Goal: Task Accomplishment & Management: Manage account settings

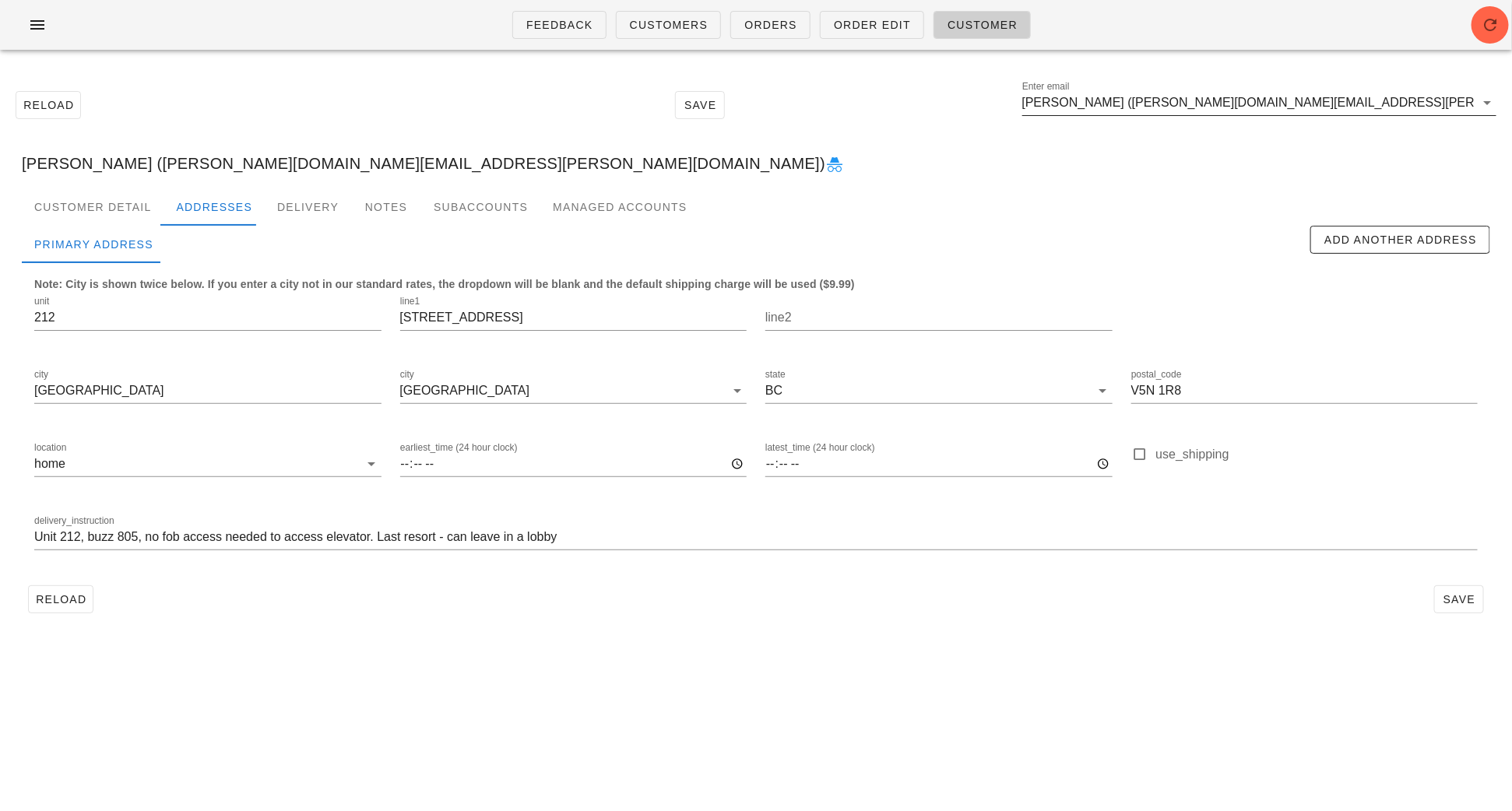
click at [1284, 108] on input "Siobhan Fox (siobhan.fox@gmail.com)" at bounding box center [1248, 103] width 453 height 25
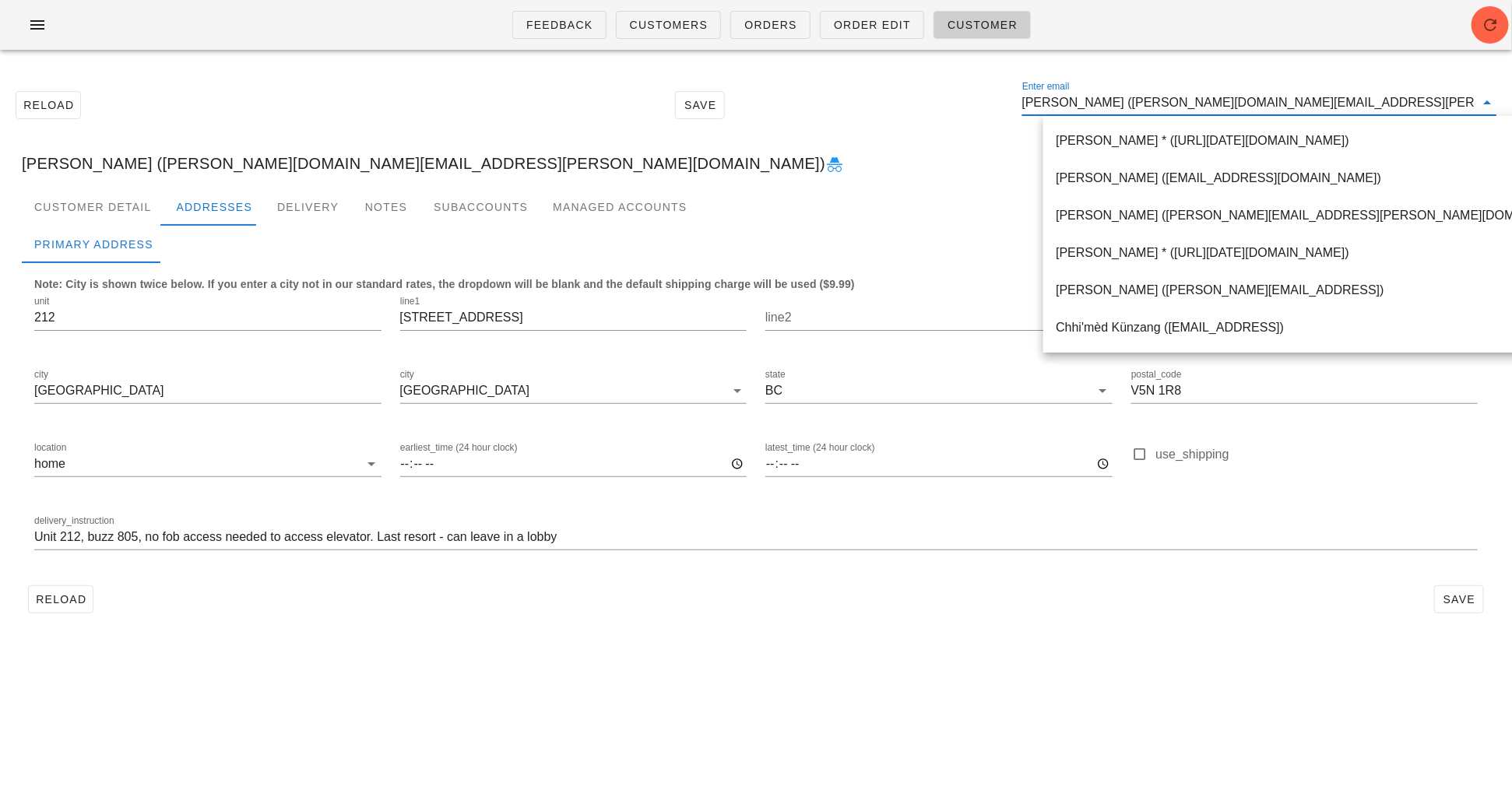
paste input "tinytunabear@gmail.com"
type input "tinytunabear@gmail.com"
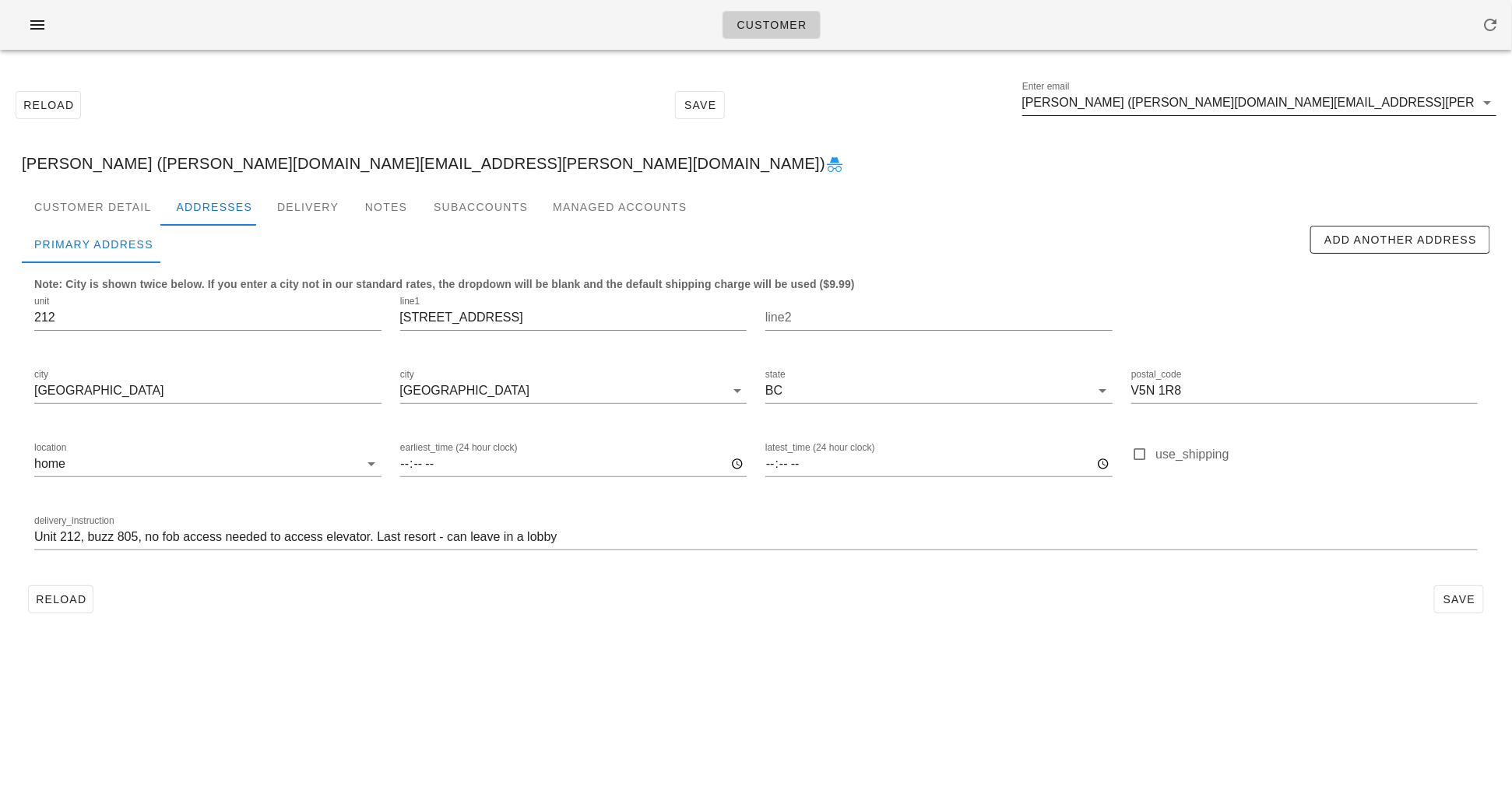
click at [1312, 113] on input "[PERSON_NAME] ([PERSON_NAME][DOMAIN_NAME][EMAIL_ADDRESS][PERSON_NAME][DOMAIN_NA…" at bounding box center [1248, 103] width 453 height 25
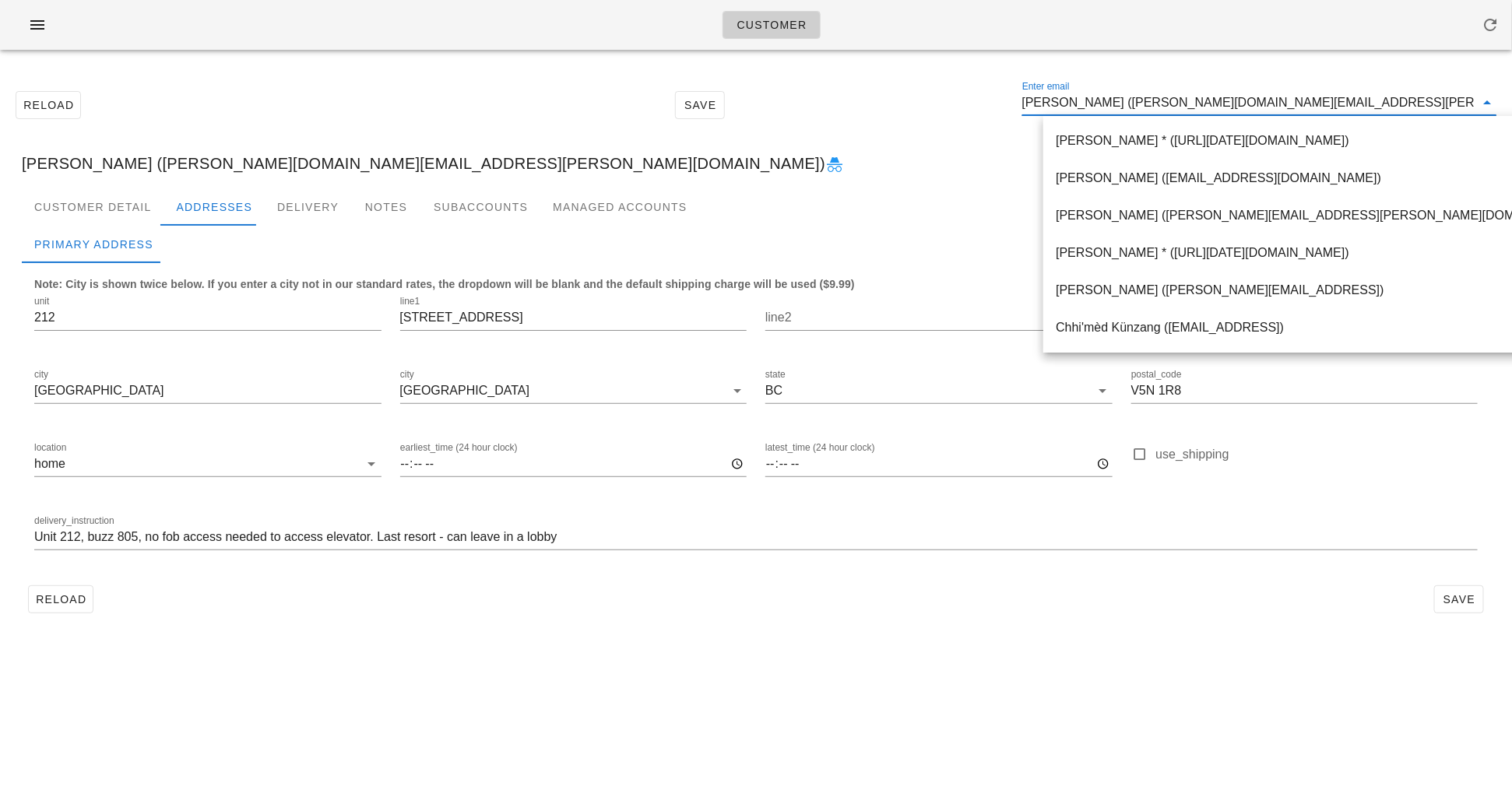
paste input "[EMAIL_ADDRESS][DOMAIN_NAME]"
type input "[EMAIL_ADDRESS][DOMAIN_NAME]"
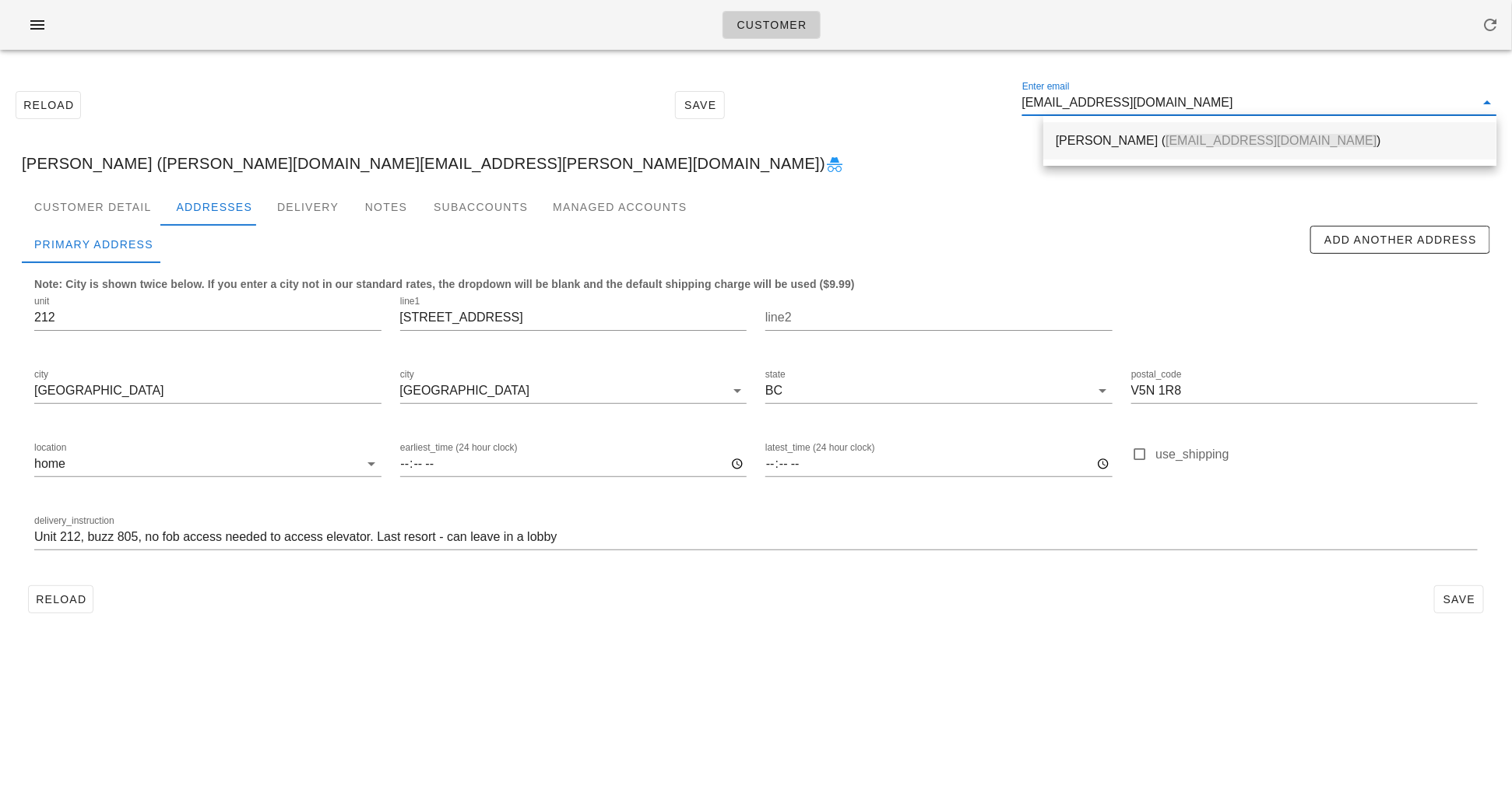
click at [1086, 134] on div "[PERSON_NAME] ( [EMAIL_ADDRESS][DOMAIN_NAME] )" at bounding box center [1270, 140] width 428 height 15
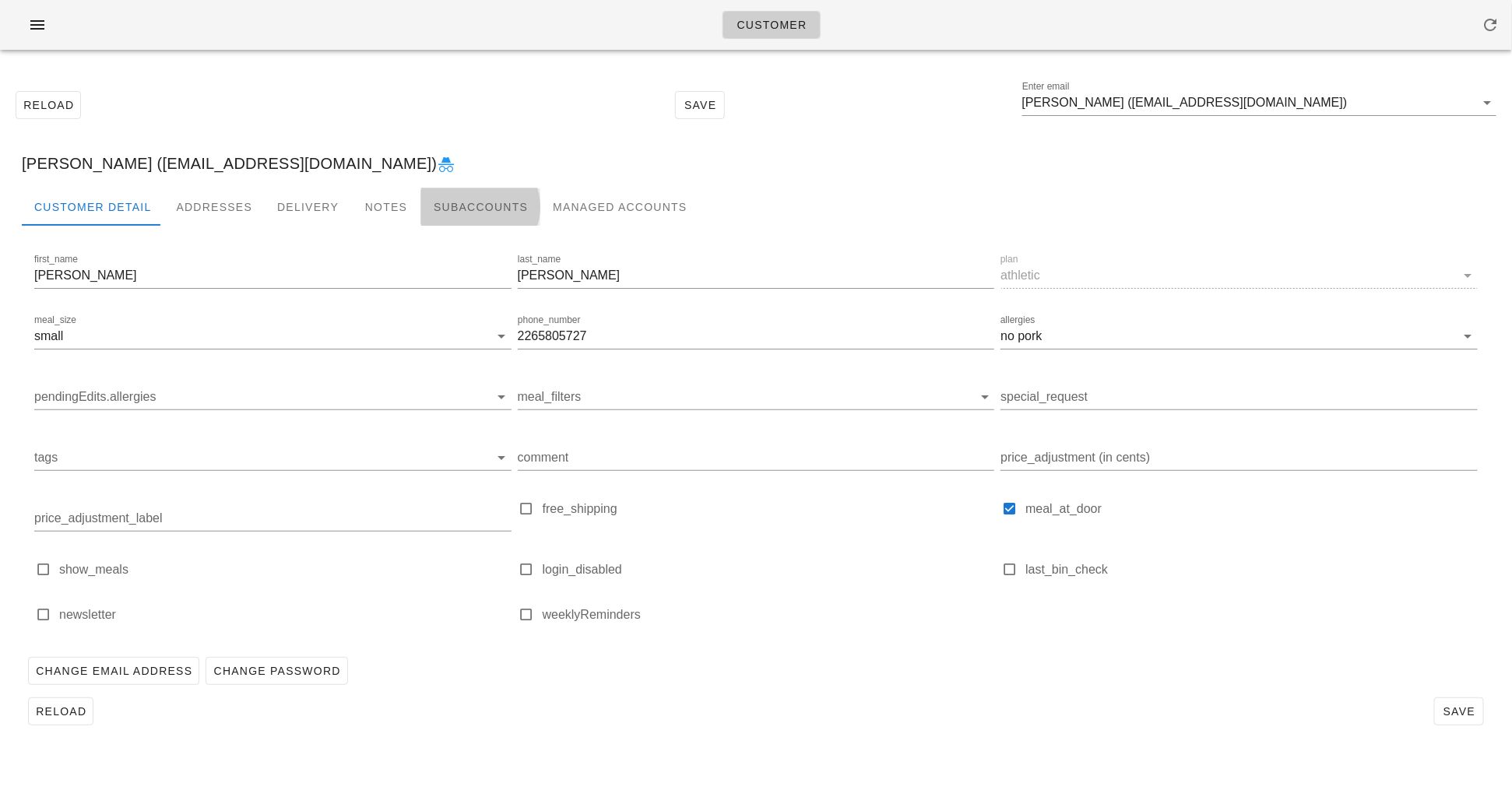
click at [430, 205] on div "Subaccounts" at bounding box center [480, 207] width 119 height 37
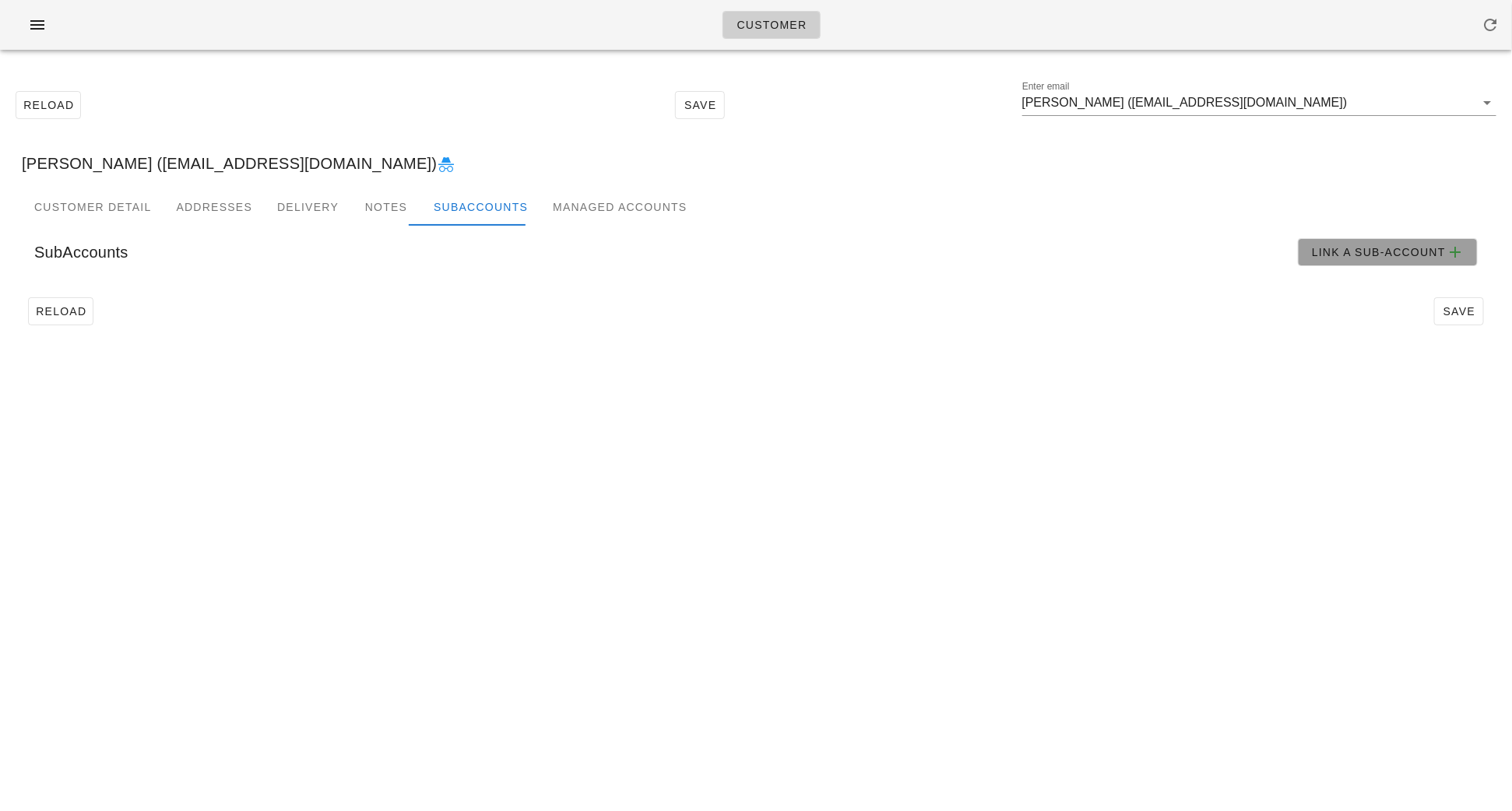
click at [1354, 249] on span "Link a sub-account" at bounding box center [1387, 252] width 154 height 19
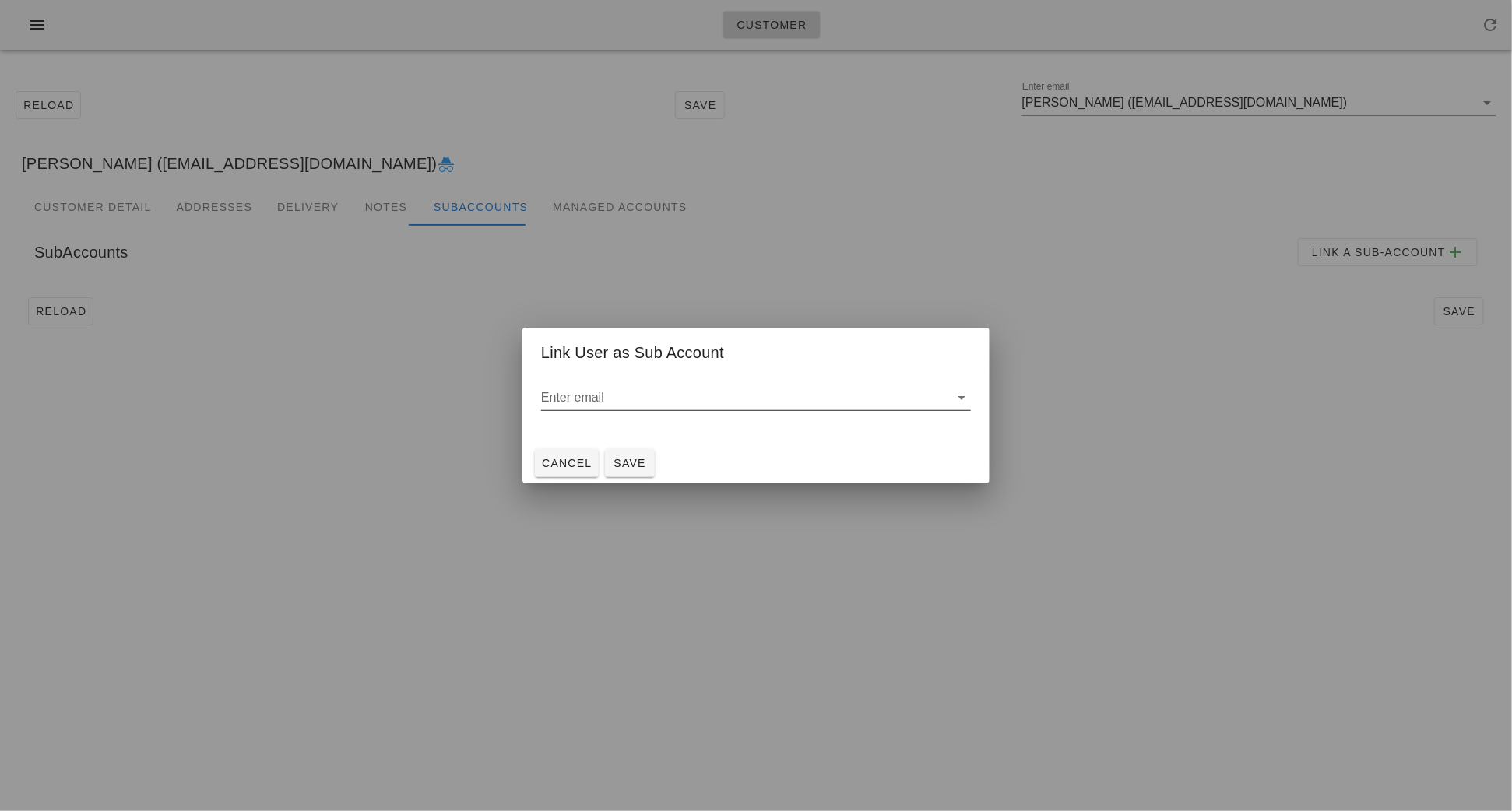
click at [751, 406] on input "Enter email" at bounding box center [745, 398] width 408 height 25
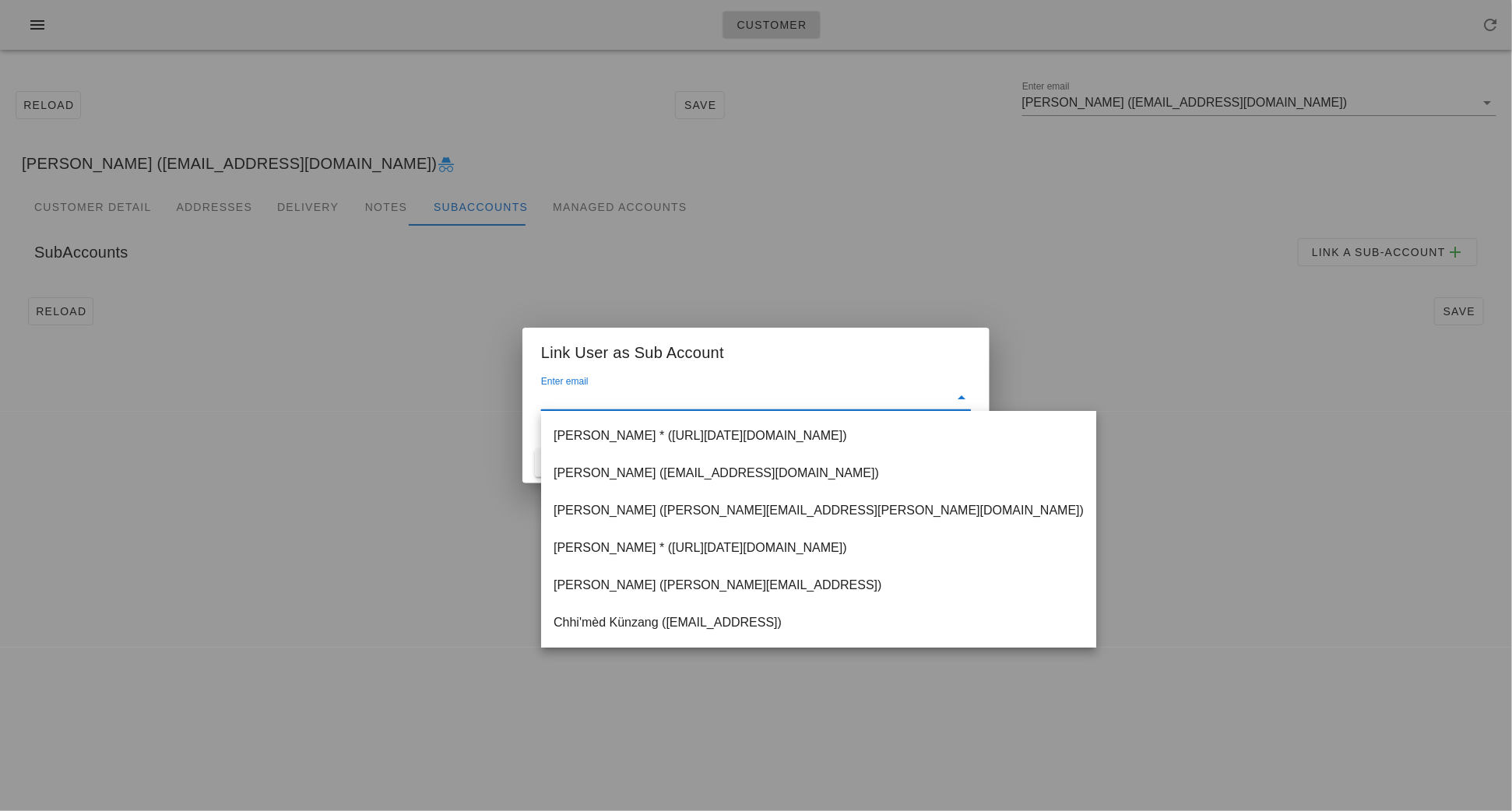
paste input "[EMAIL_ADDRESS][DOMAIN_NAME]"
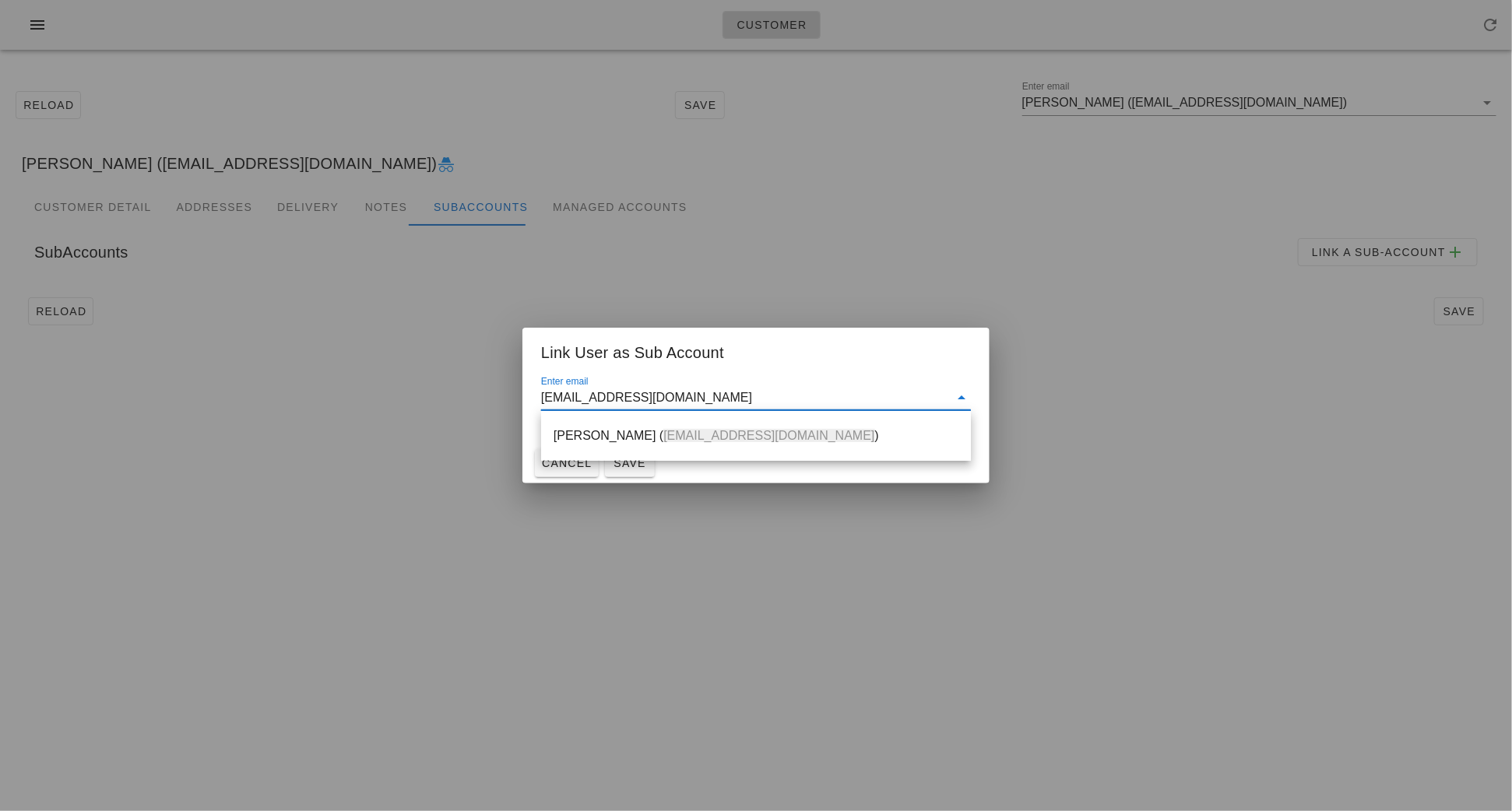
click at [656, 419] on div "[PERSON_NAME] ( [EMAIL_ADDRESS][DOMAIN_NAME] )" at bounding box center [756, 435] width 405 height 33
type input "[PERSON_NAME] ([EMAIL_ADDRESS][DOMAIN_NAME])"
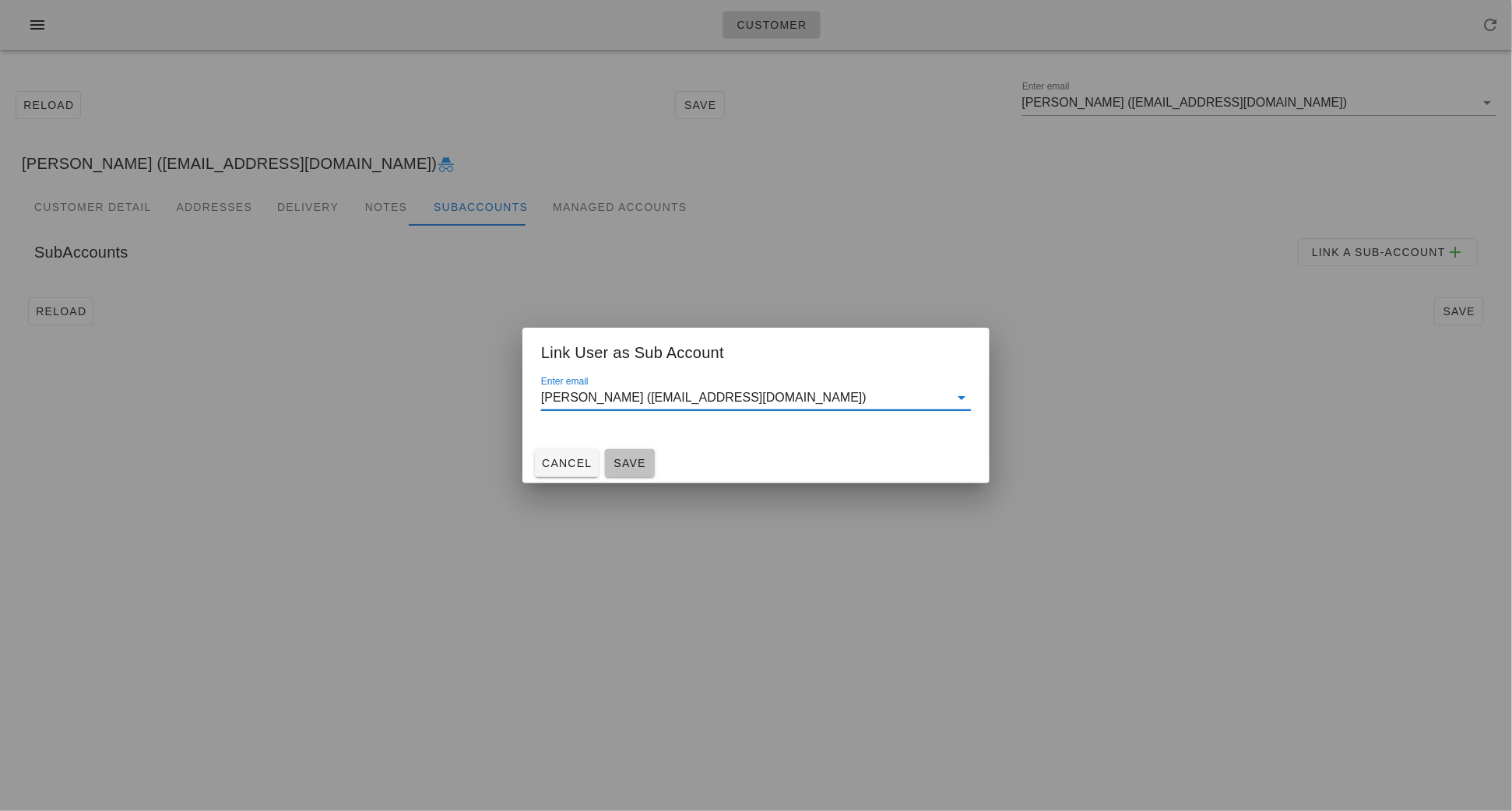
click at [636, 454] on button "Save" at bounding box center [630, 463] width 50 height 28
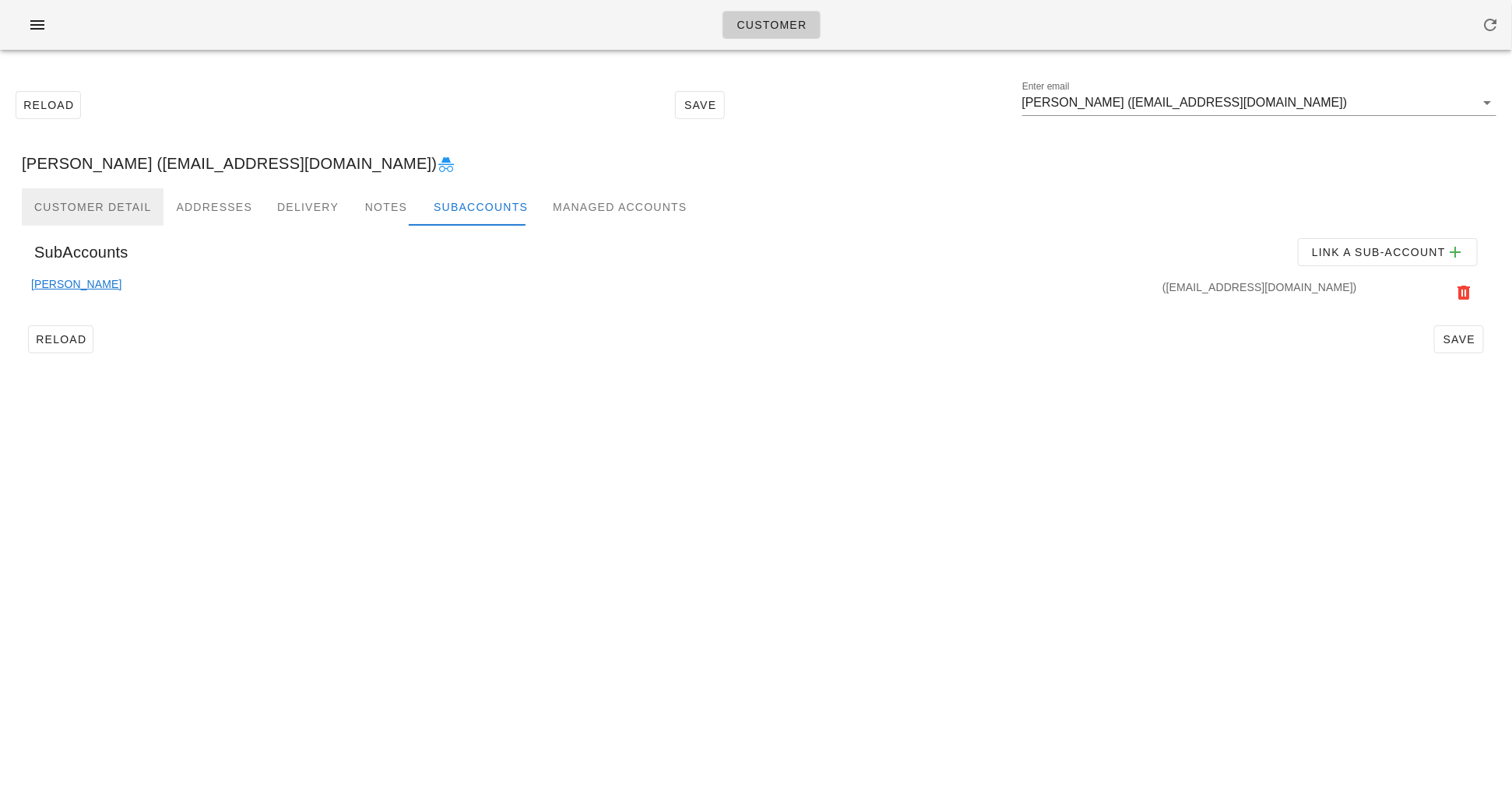
click at [86, 206] on div "Customer Detail" at bounding box center [92, 207] width 142 height 37
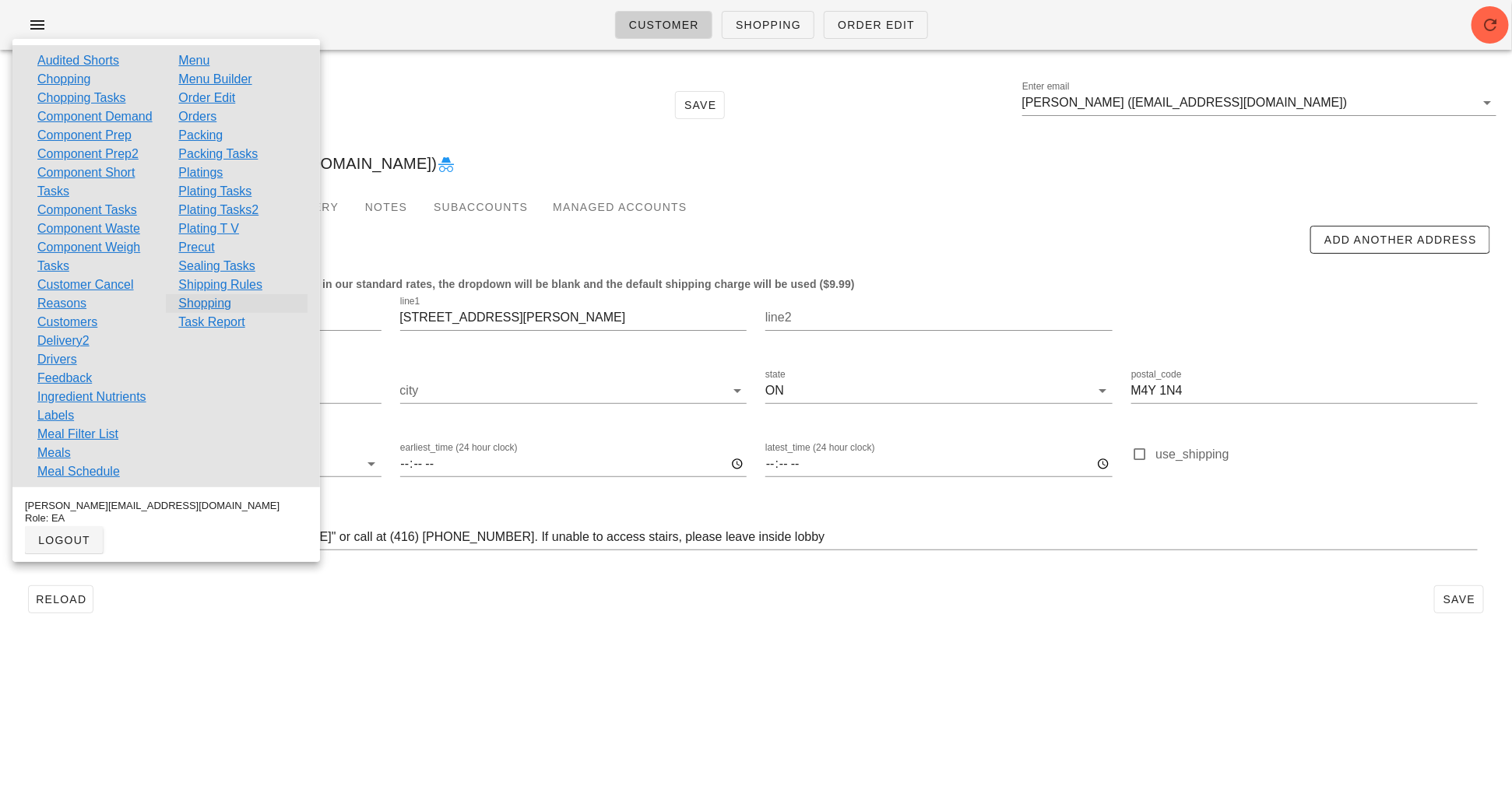
click at [214, 306] on link "Shopping" at bounding box center [205, 303] width 53 height 19
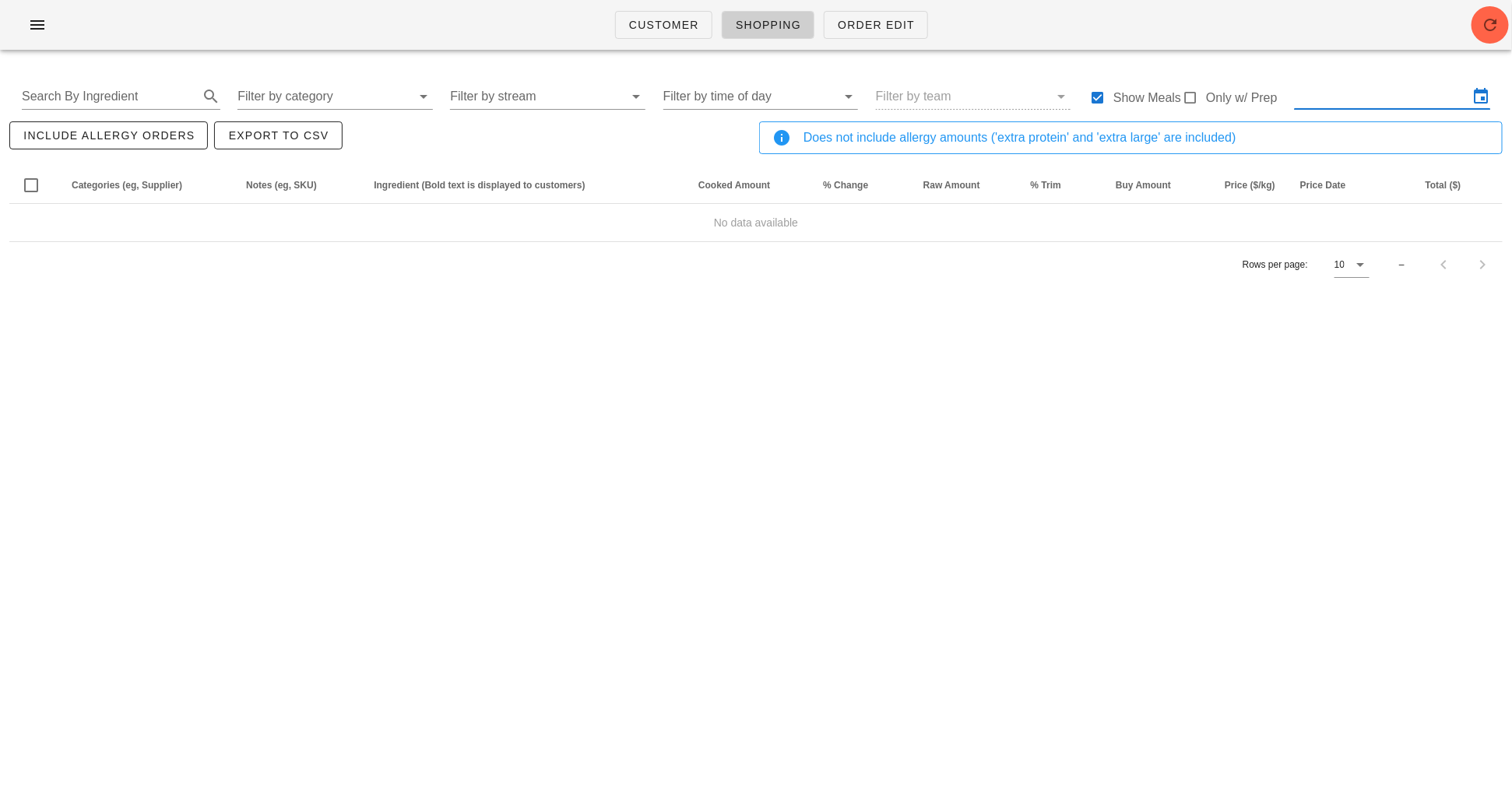
click at [1343, 97] on input "text" at bounding box center [1381, 96] width 174 height 25
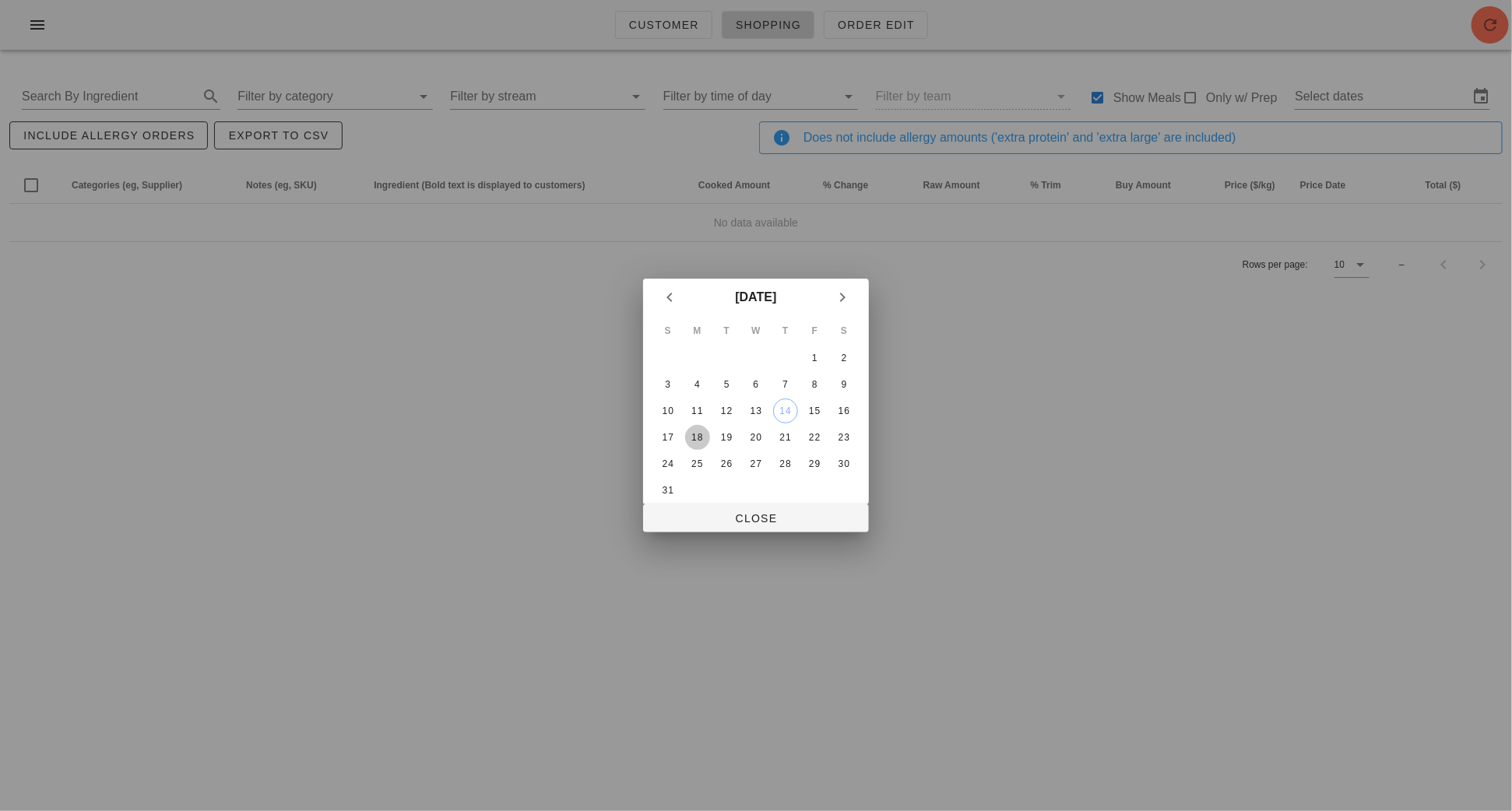
click at [688, 433] on div "18" at bounding box center [697, 437] width 25 height 11
click at [751, 436] on div "20" at bounding box center [756, 437] width 25 height 11
click at [756, 515] on span "Close" at bounding box center [756, 518] width 201 height 12
type input "Mon Aug 18 - Wed Aug 20"
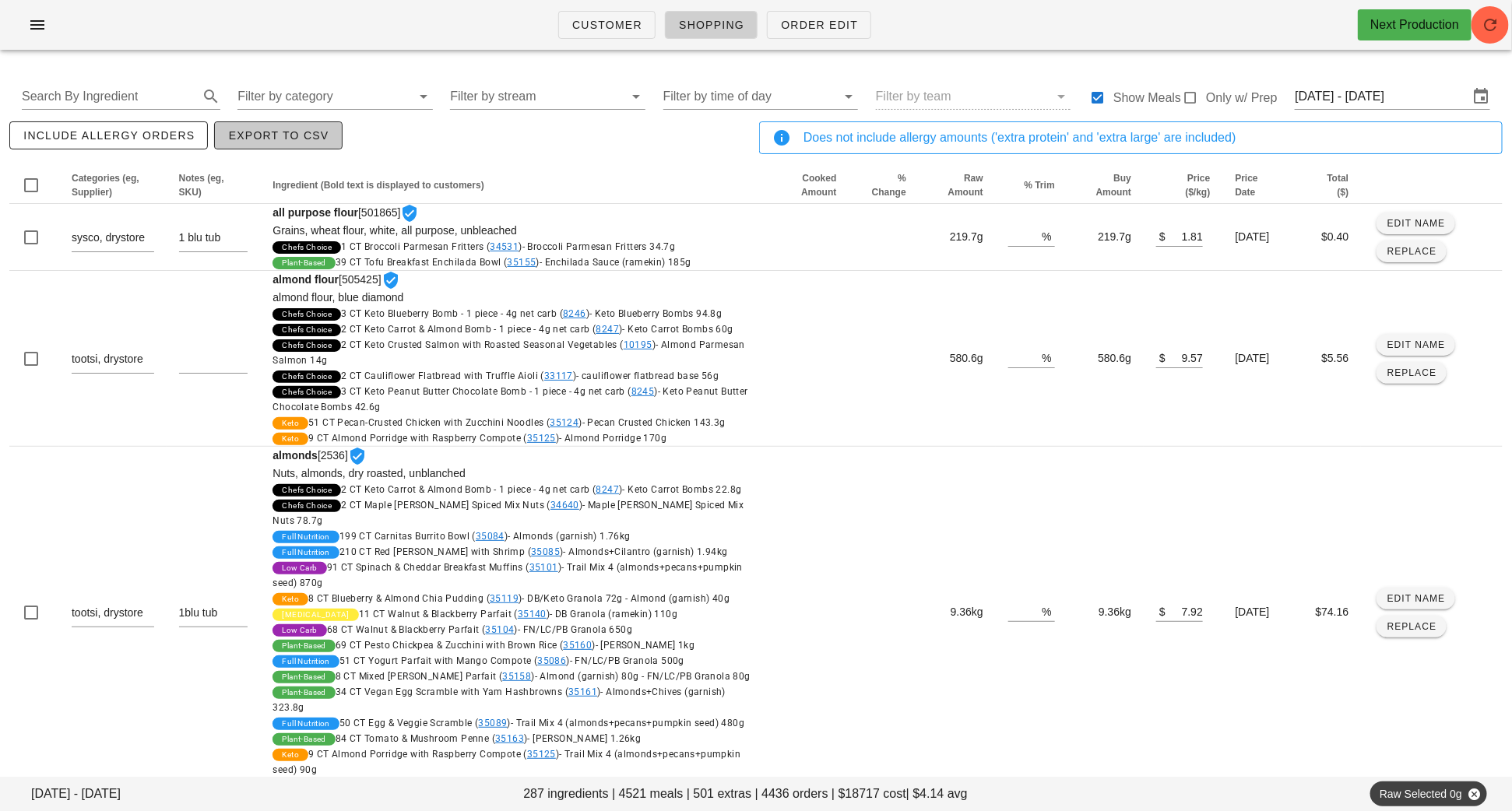
click at [315, 142] on span "Export to CSV" at bounding box center [278, 135] width 101 height 12
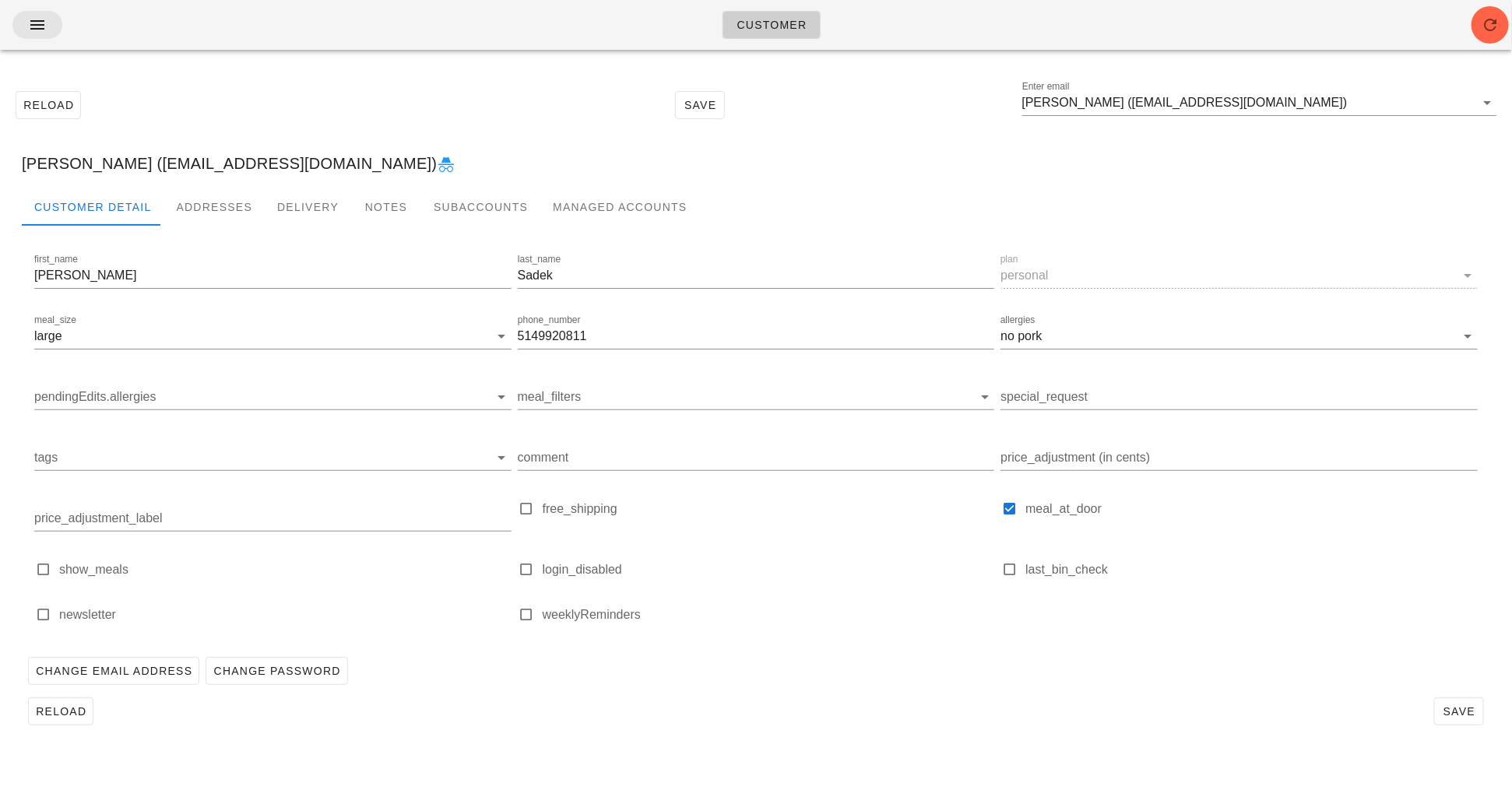
click at [46, 38] on div "Customer" at bounding box center [756, 25] width 1512 height 50
click at [41, 33] on icon "button" at bounding box center [37, 25] width 19 height 19
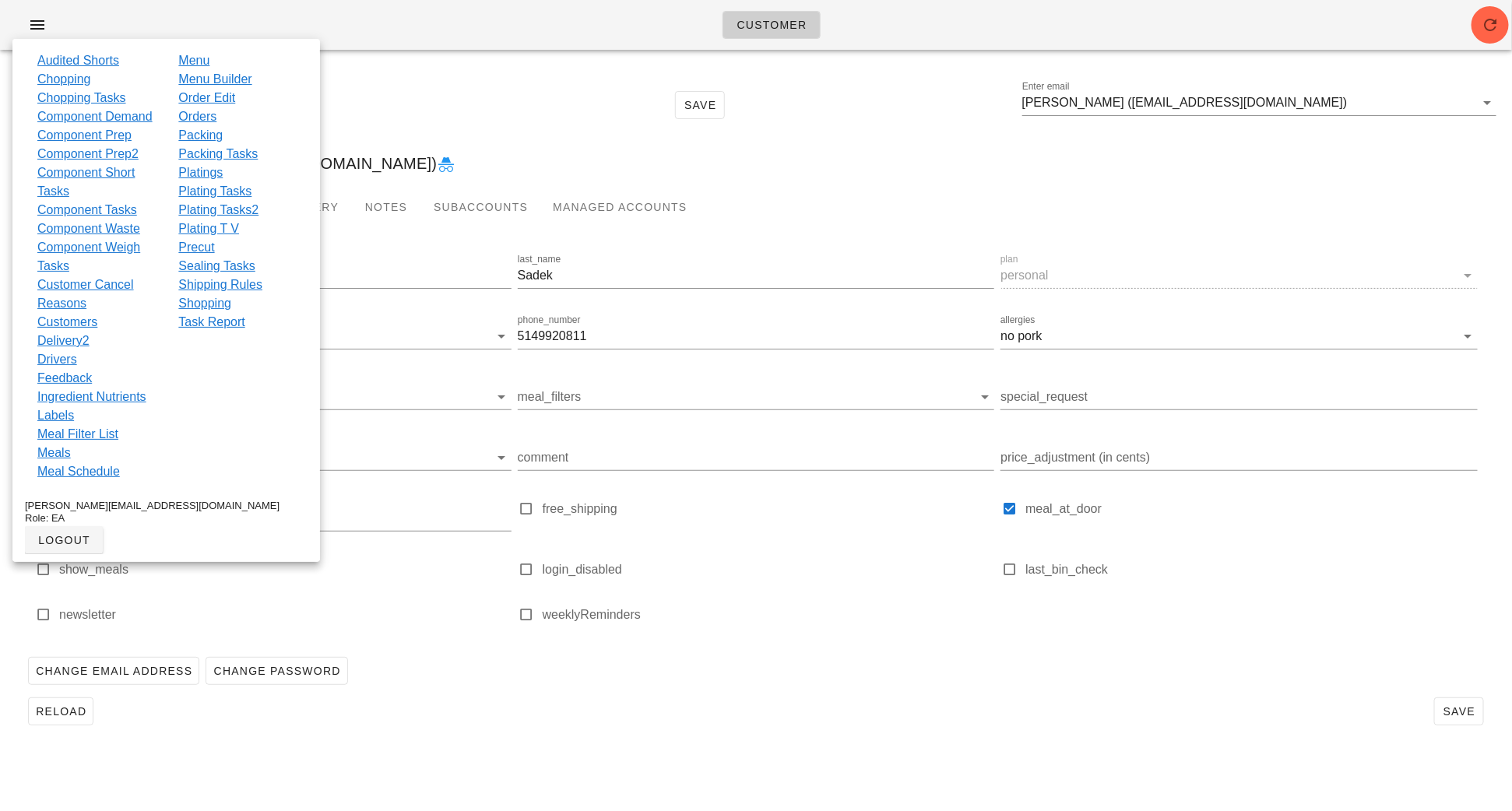
click at [200, 114] on link "Orders" at bounding box center [198, 116] width 38 height 19
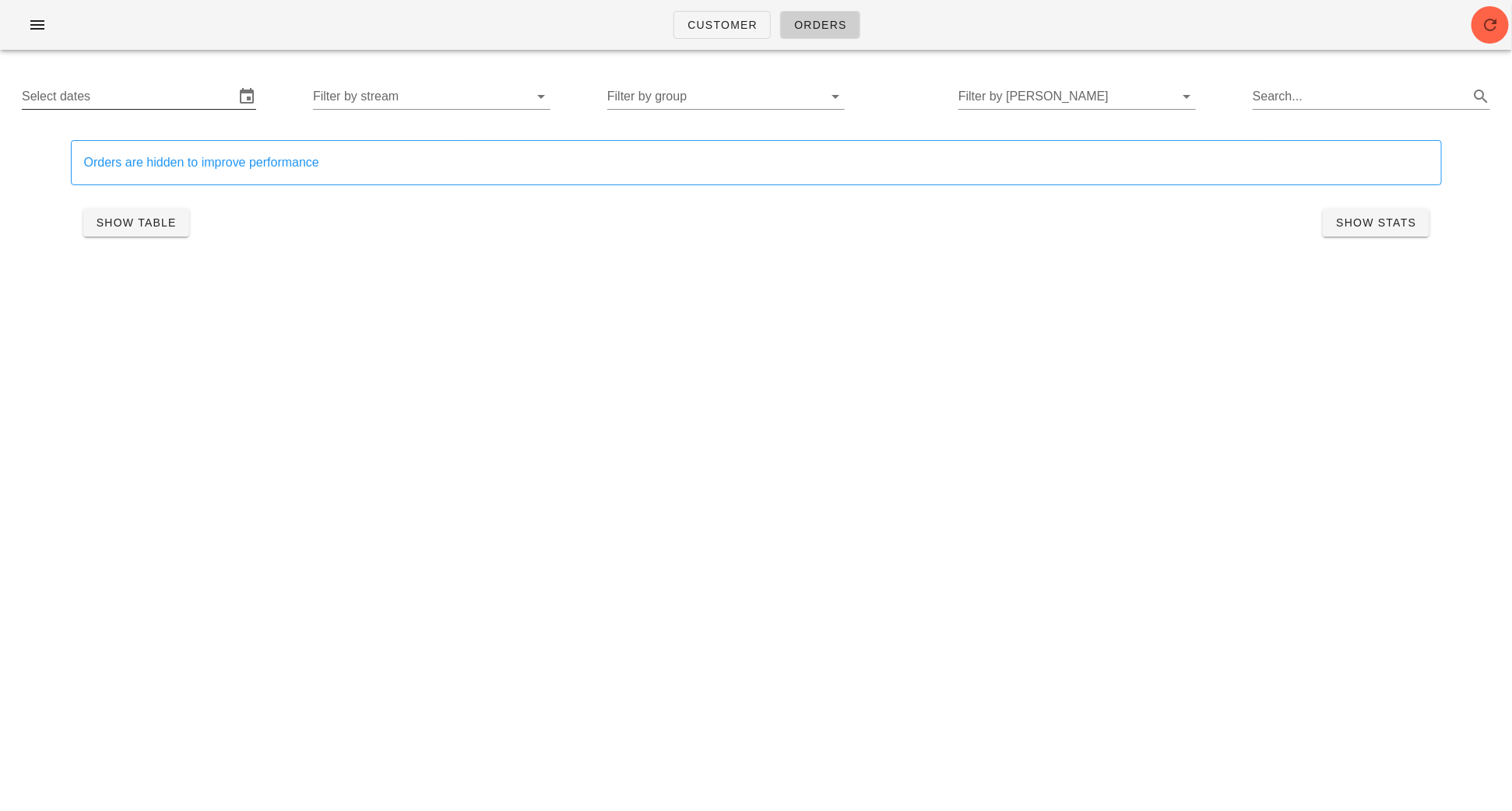
click at [168, 94] on input "Select dates" at bounding box center [128, 96] width 213 height 25
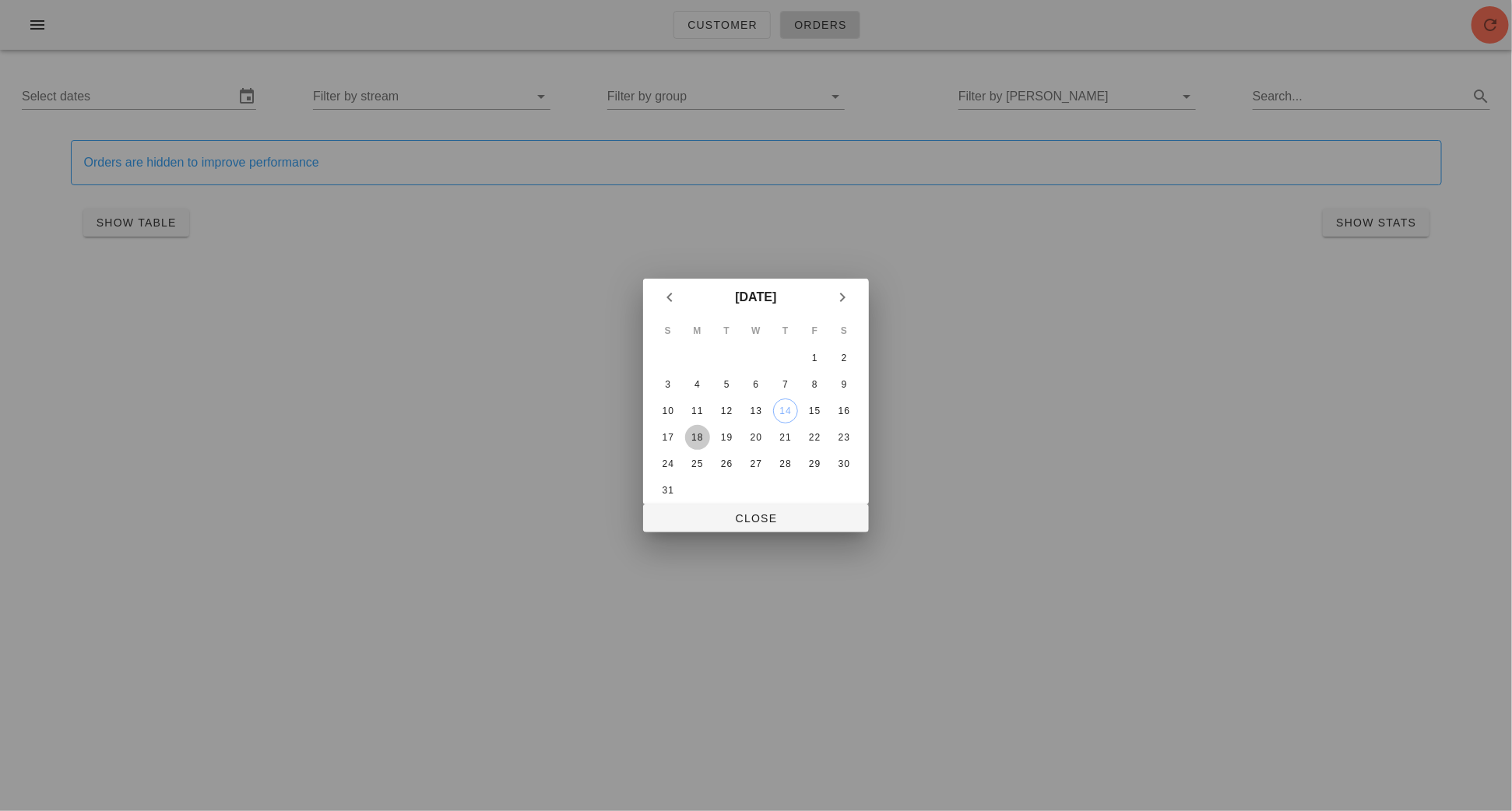
click at [695, 433] on div "18" at bounding box center [697, 437] width 25 height 11
click at [766, 532] on div at bounding box center [756, 405] width 1512 height 811
click at [779, 512] on span "Close" at bounding box center [756, 518] width 201 height 12
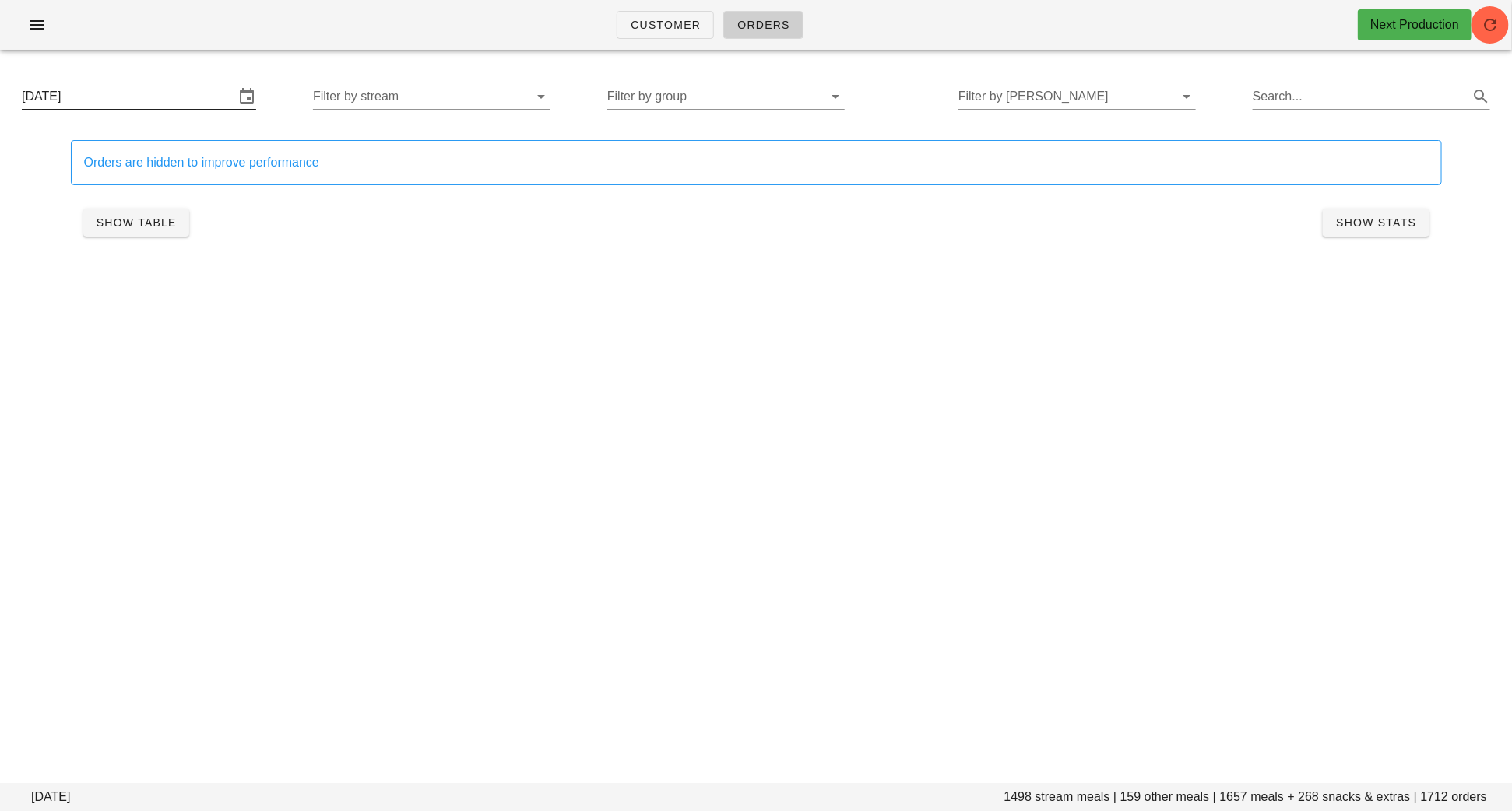
click at [169, 94] on input "Monday August 18" at bounding box center [128, 96] width 213 height 25
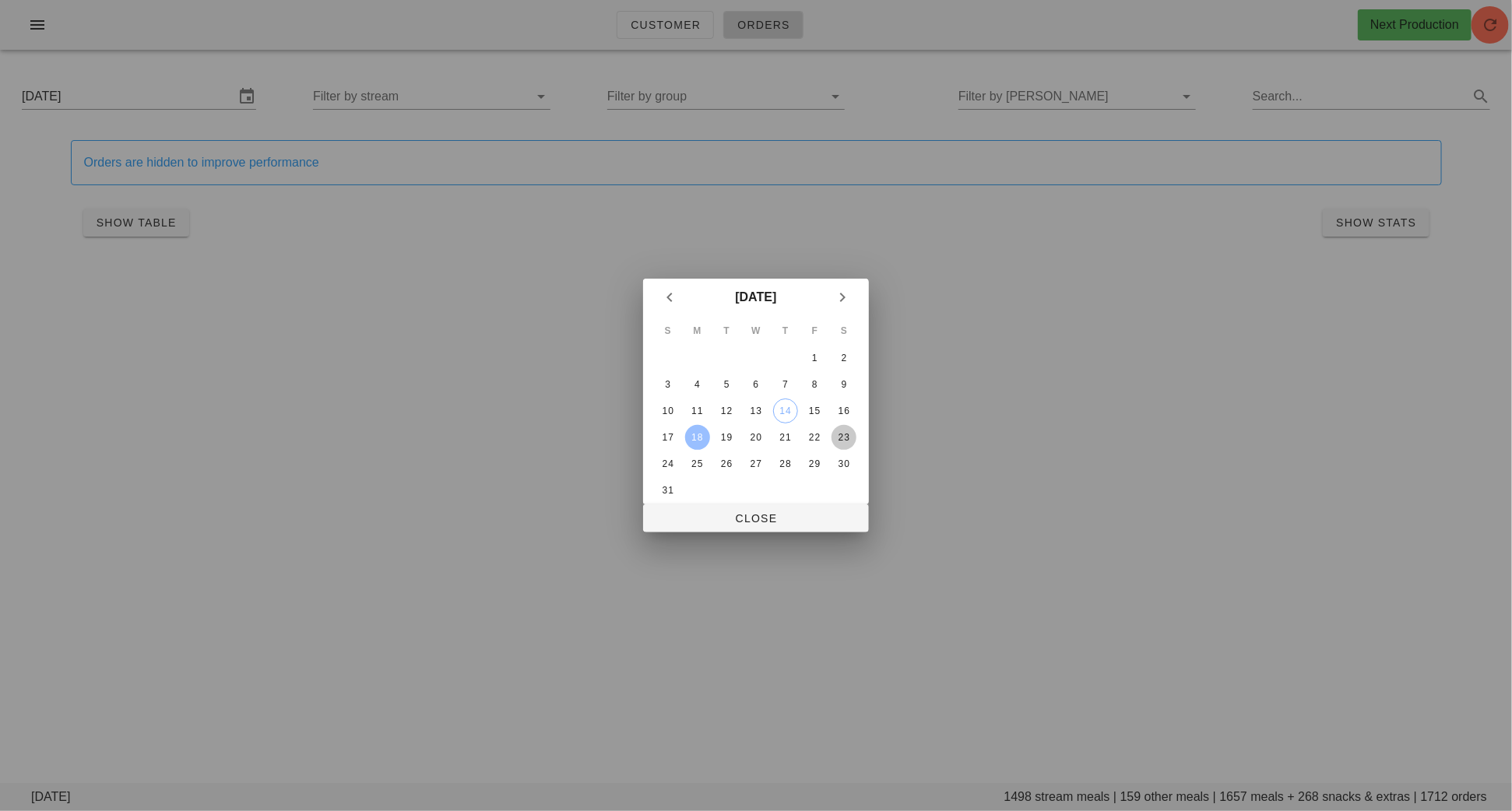
click at [834, 427] on button "23" at bounding box center [844, 437] width 25 height 25
click at [768, 524] on span "Close" at bounding box center [756, 518] width 201 height 12
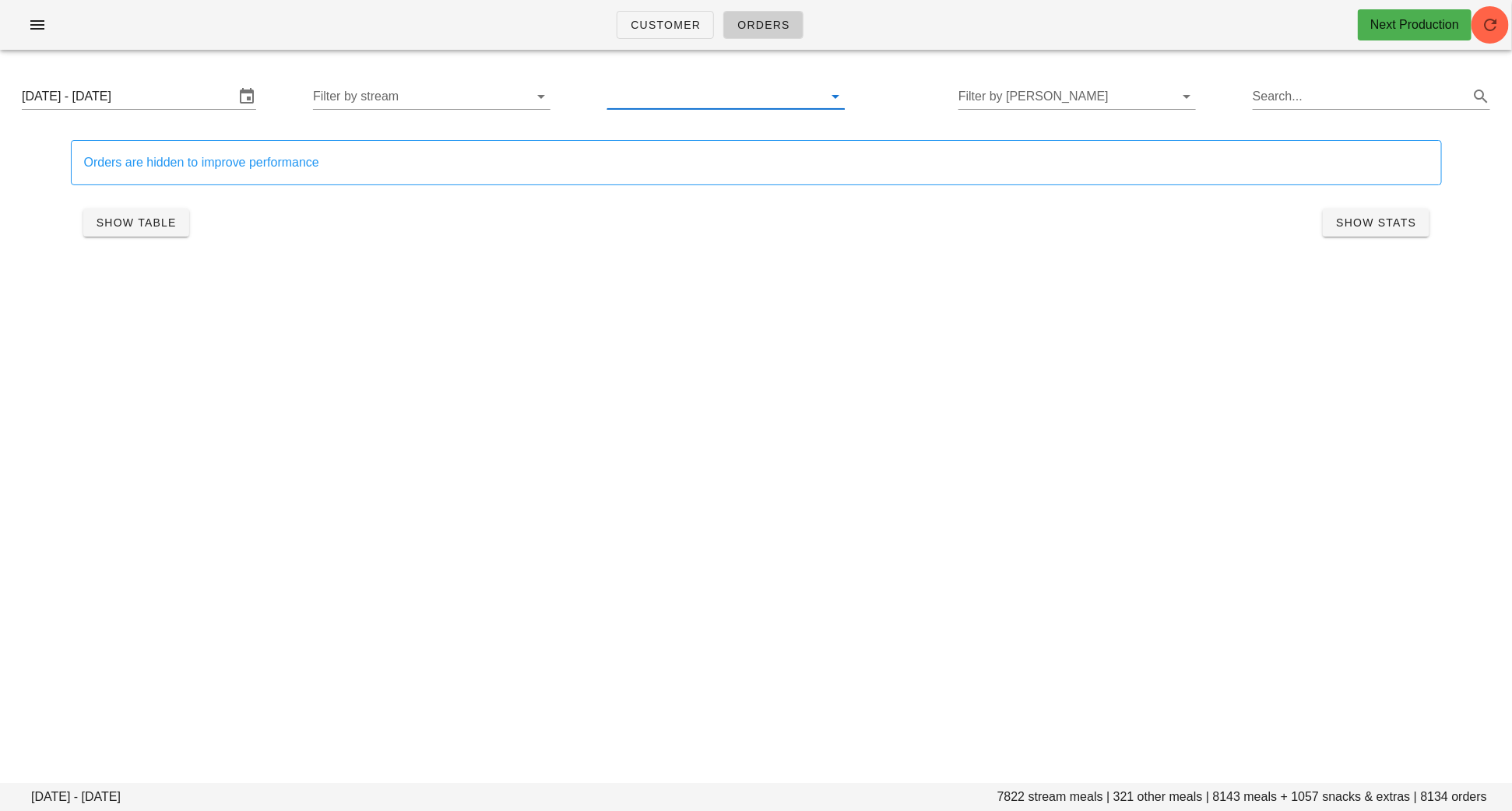
click at [717, 100] on input "text" at bounding box center [713, 96] width 213 height 25
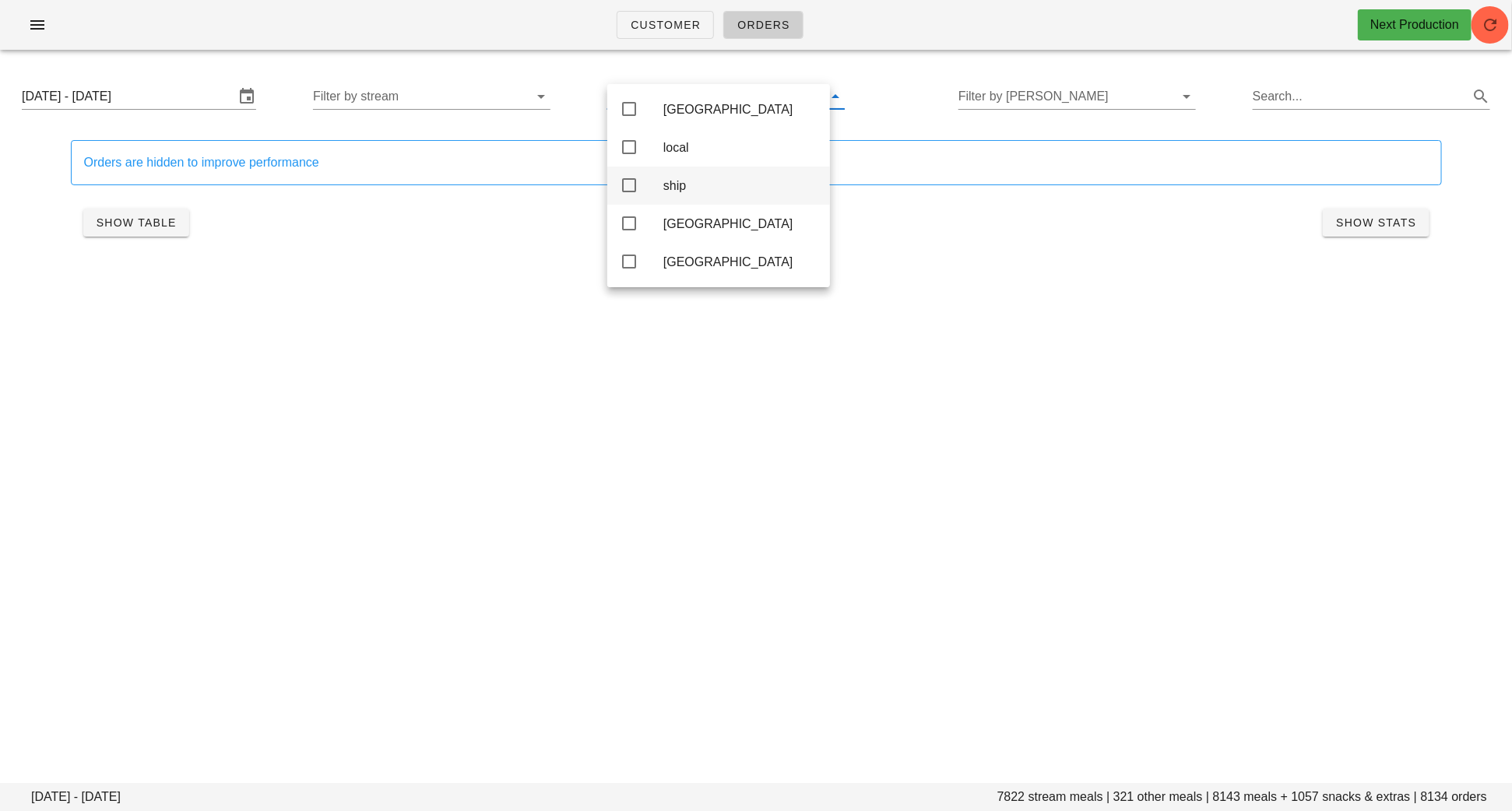
click at [634, 187] on icon at bounding box center [629, 185] width 19 height 19
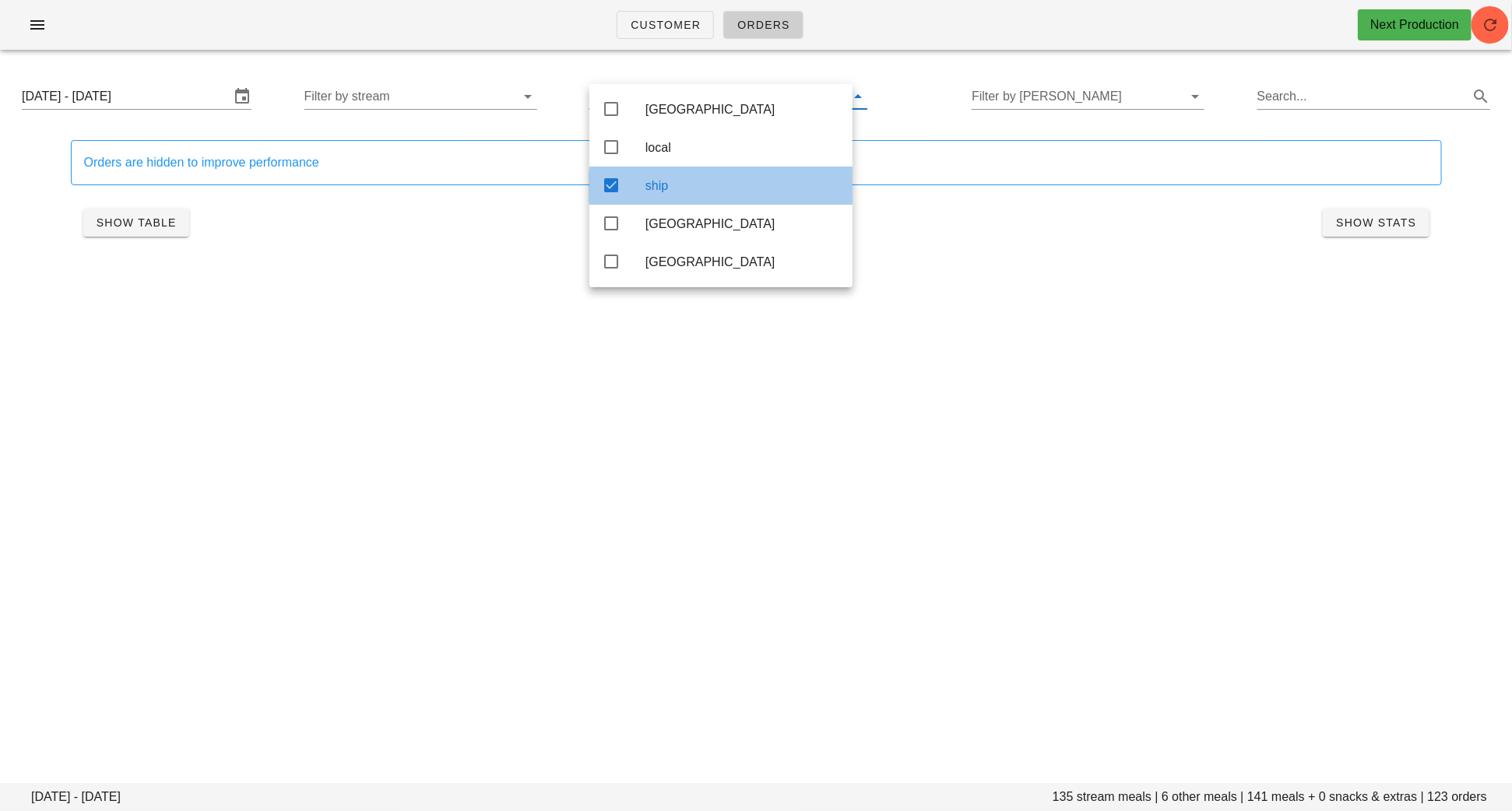
click at [634, 188] on div "ship" at bounding box center [721, 186] width 263 height 38
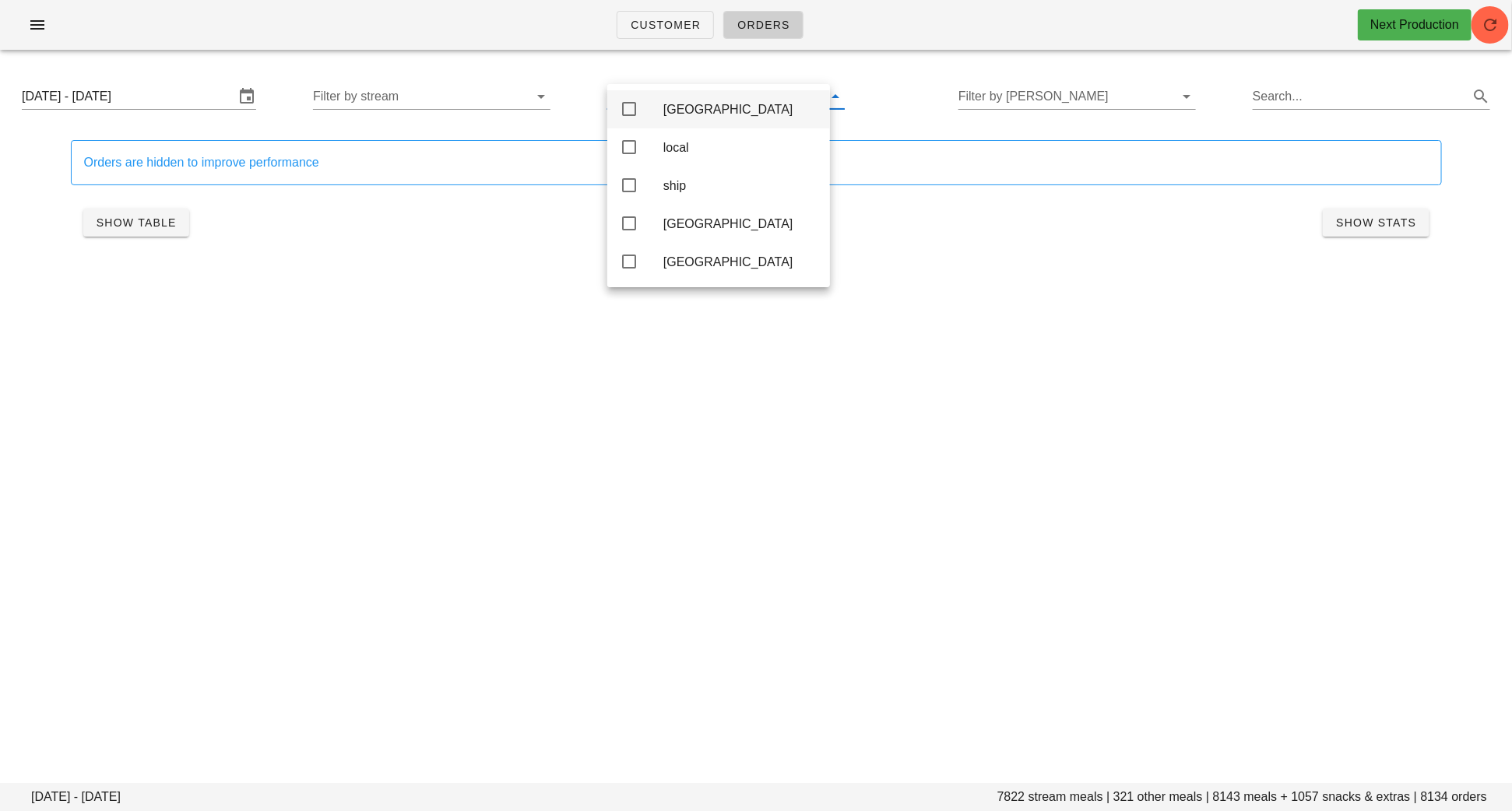
click at [634, 105] on icon at bounding box center [629, 109] width 19 height 19
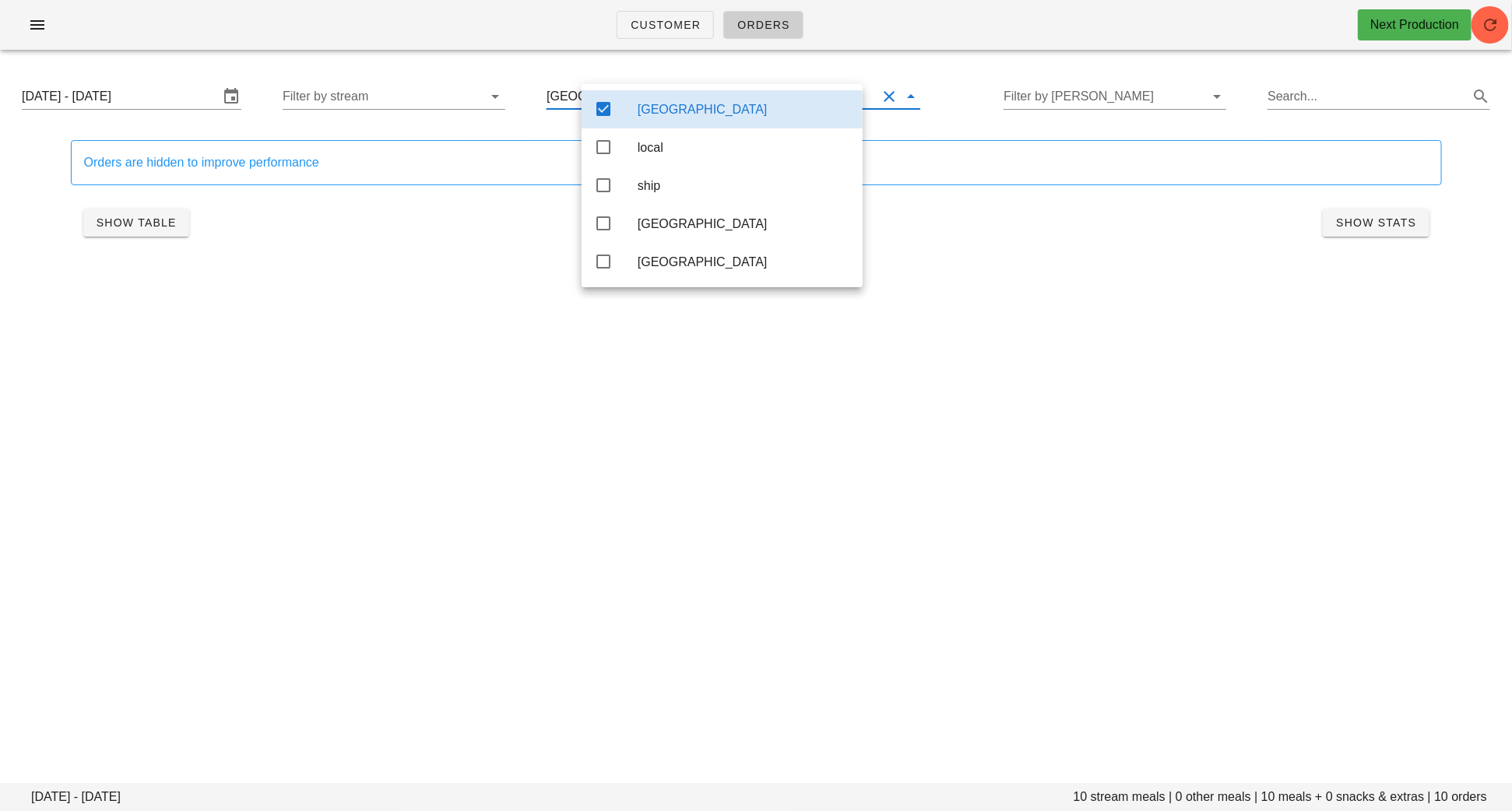
click at [634, 106] on div "Calgary" at bounding box center [722, 110] width 281 height 38
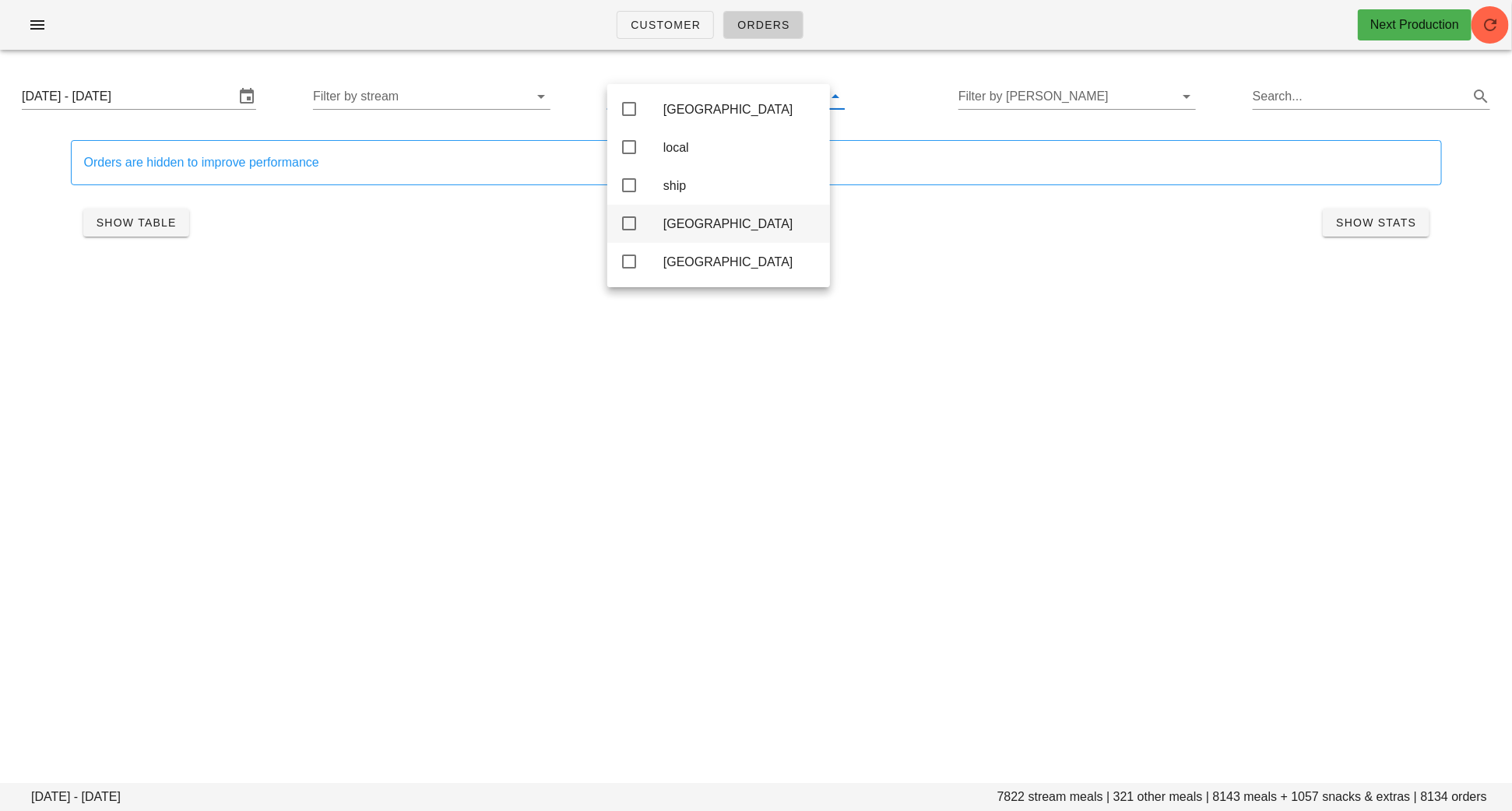
click at [636, 232] on icon at bounding box center [629, 223] width 19 height 19
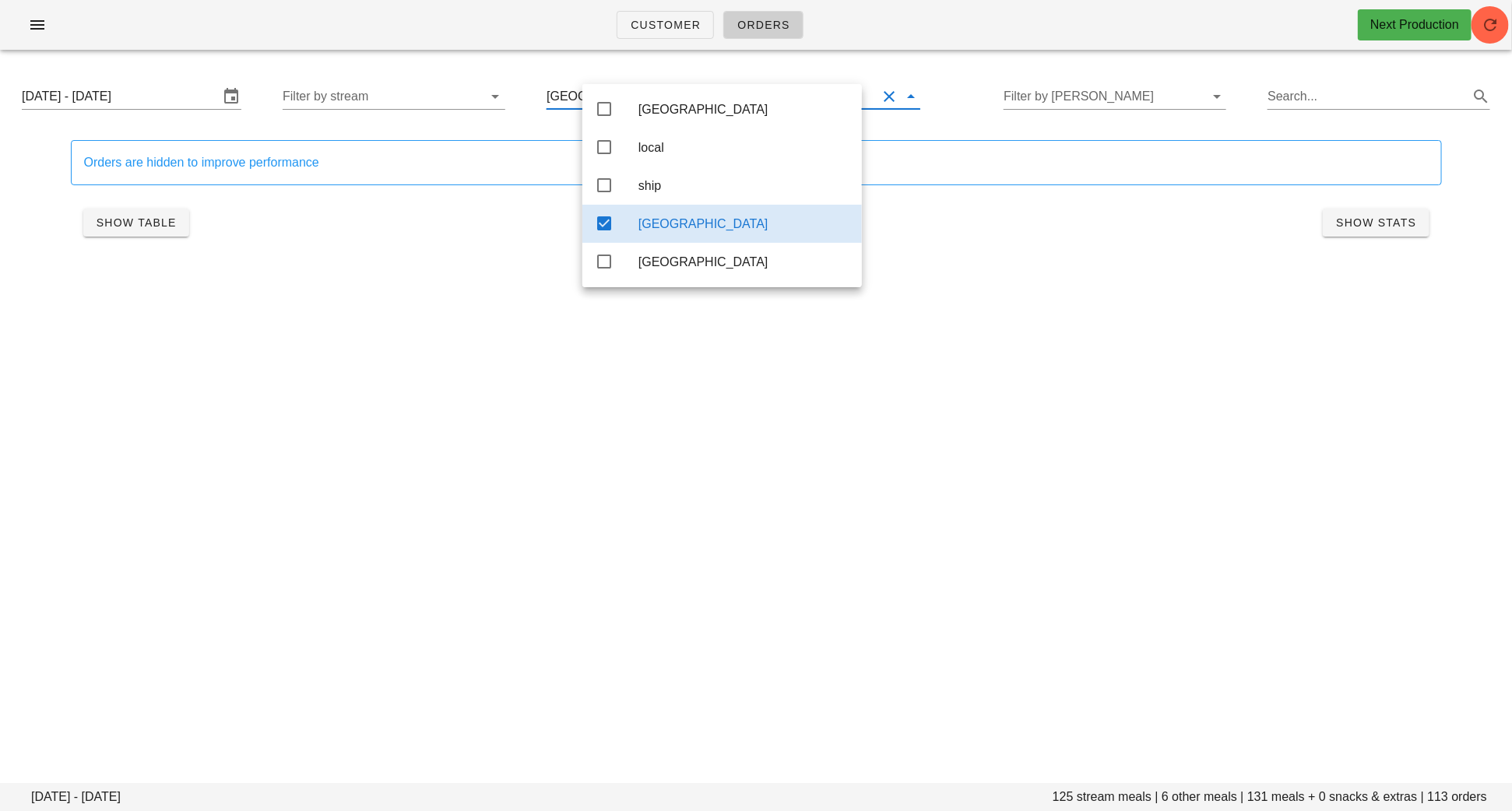
click at [636, 233] on div "toronto" at bounding box center [722, 224] width 280 height 38
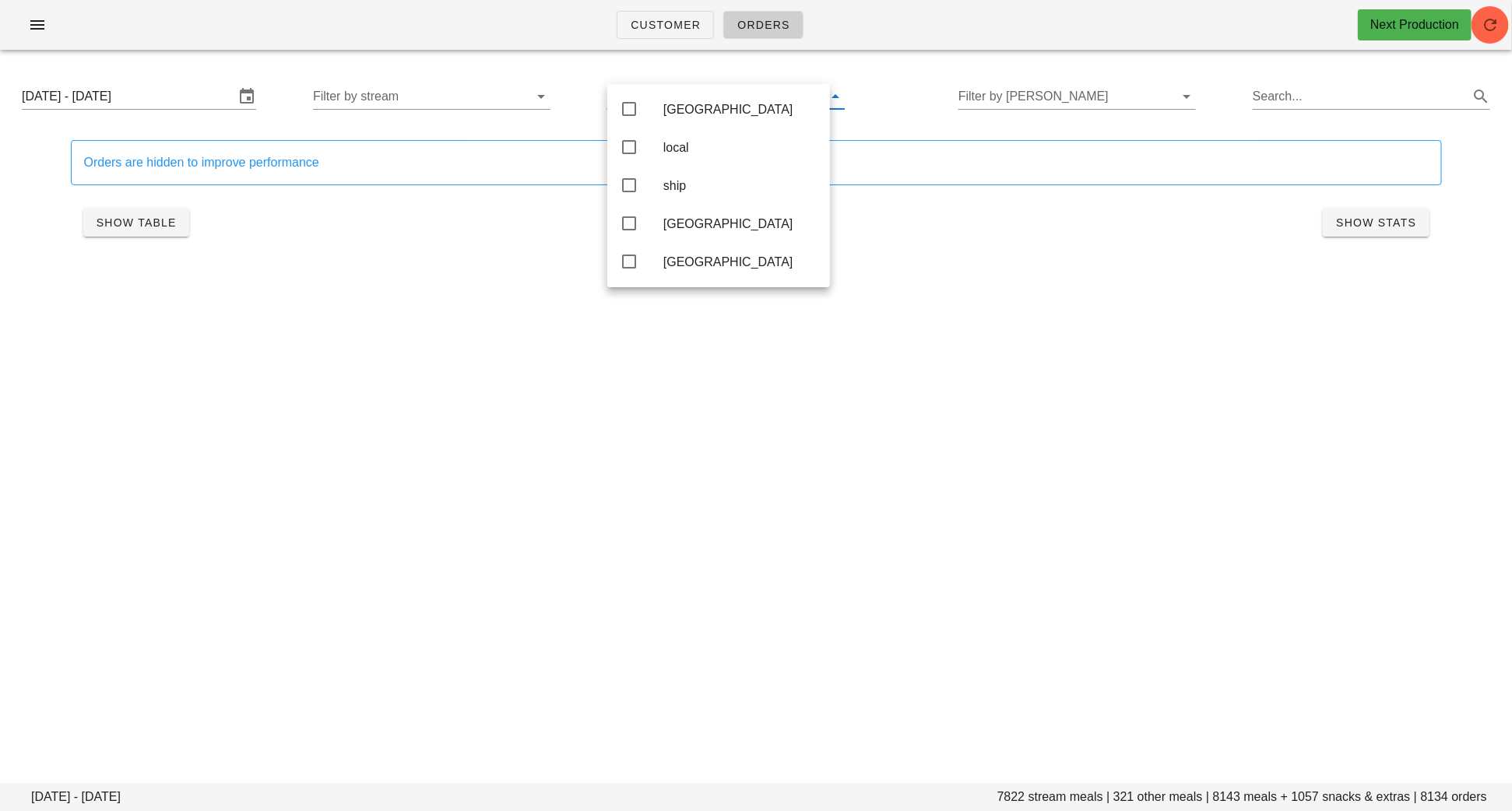
click at [791, 506] on div "Customer Orders Next Production Monday August 18 - Saturday August 23 7822 stre…" at bounding box center [756, 405] width 1512 height 811
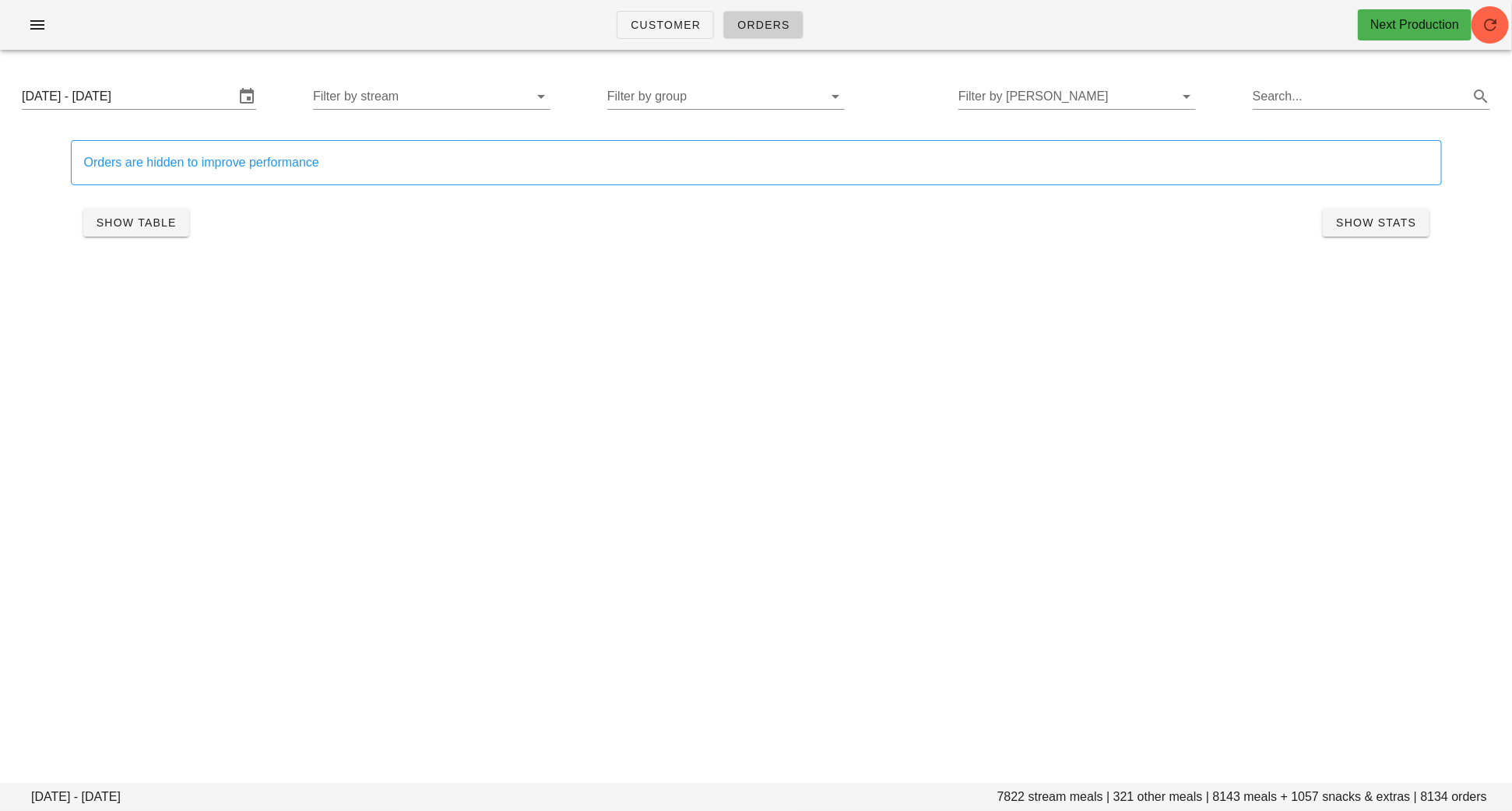
click at [443, 110] on div "Monday August 18 - Saturday August 23 Filter by stream Filter by group Filter b…" at bounding box center [756, 96] width 1494 height 50
